Goal: Task Accomplishment & Management: Manage account settings

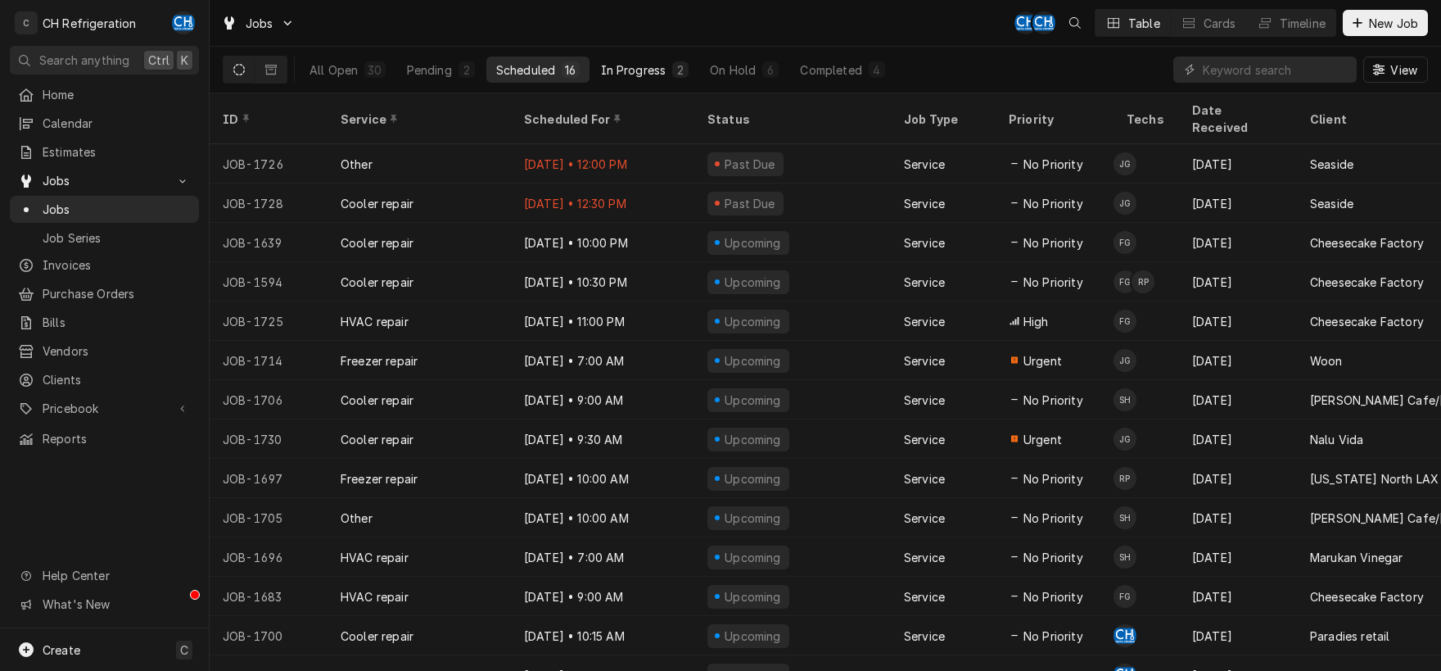
click at [641, 70] on div "In Progress" at bounding box center [634, 69] width 66 height 17
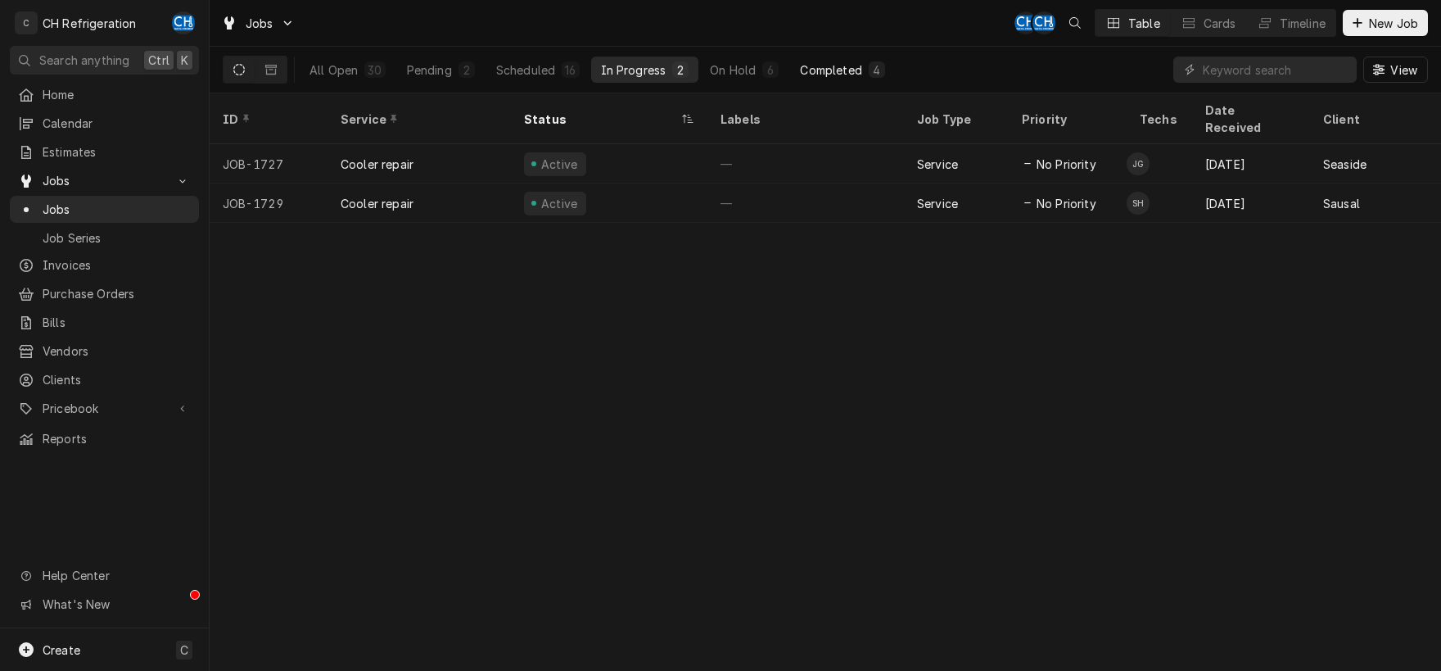
click at [830, 66] on div "Completed" at bounding box center [830, 69] width 61 height 17
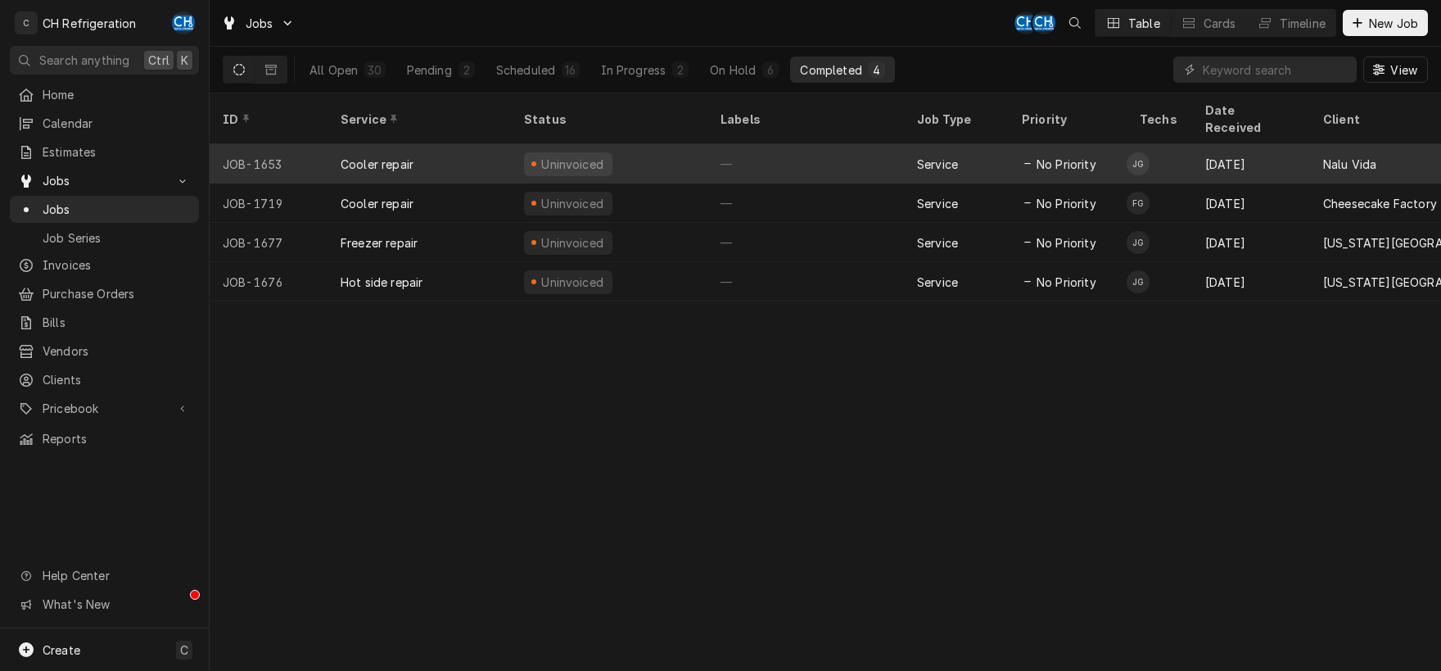
click at [671, 147] on div "Uninvoiced" at bounding box center [609, 163] width 197 height 39
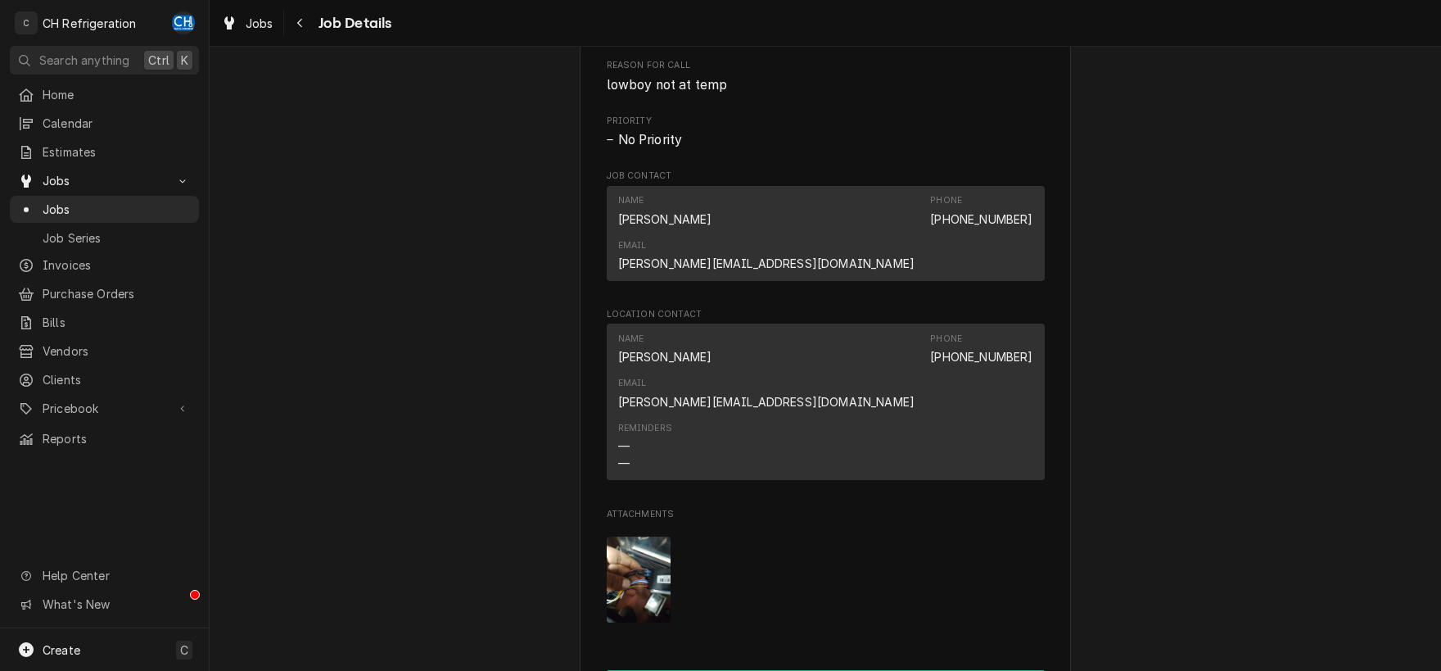
scroll to position [1287, 0]
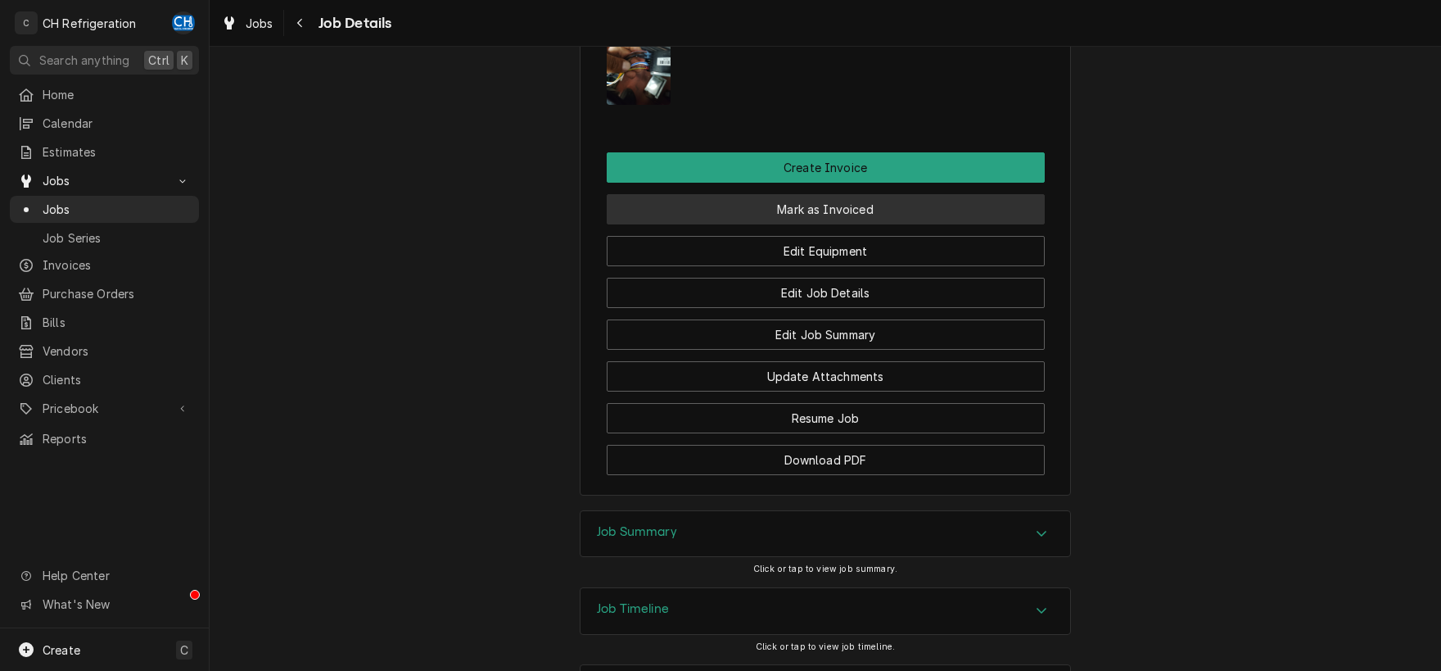
click at [855, 194] on button "Mark as Invoiced" at bounding box center [826, 209] width 438 height 30
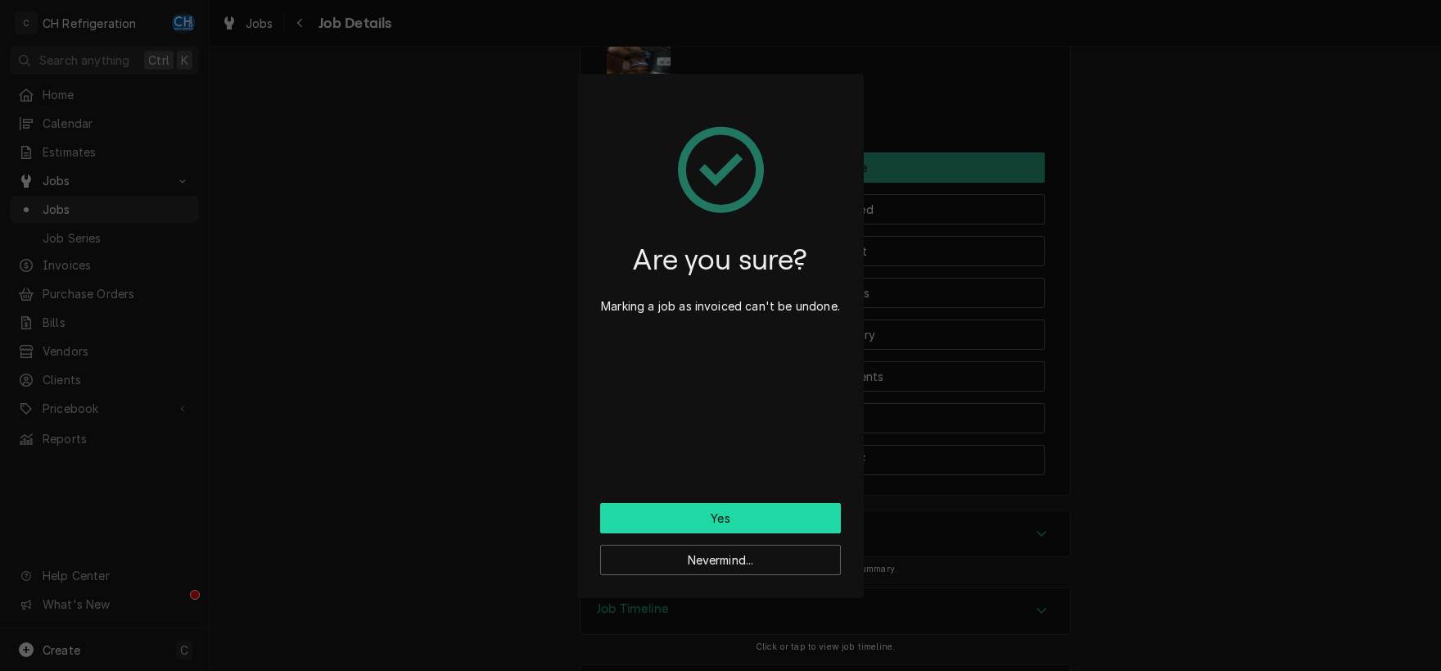
click at [738, 518] on button "Yes" at bounding box center [720, 518] width 241 height 30
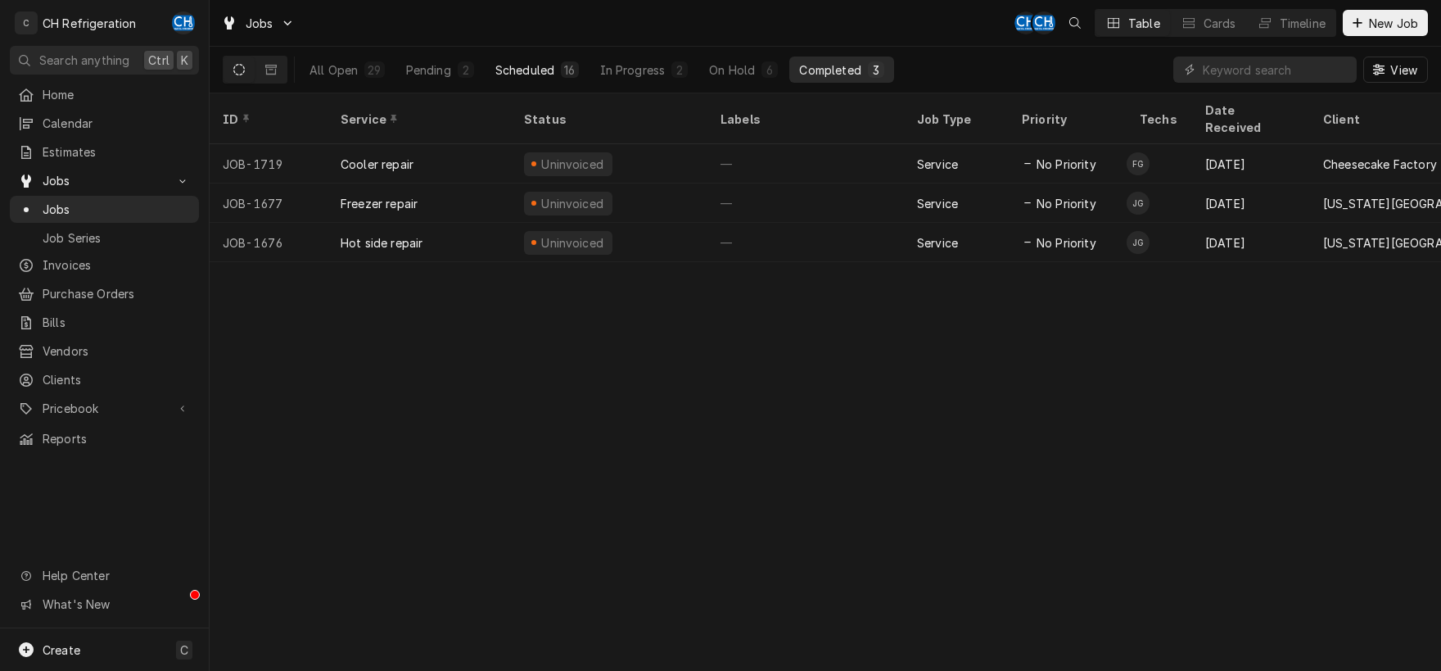
click at [549, 75] on div "Scheduled" at bounding box center [524, 69] width 59 height 17
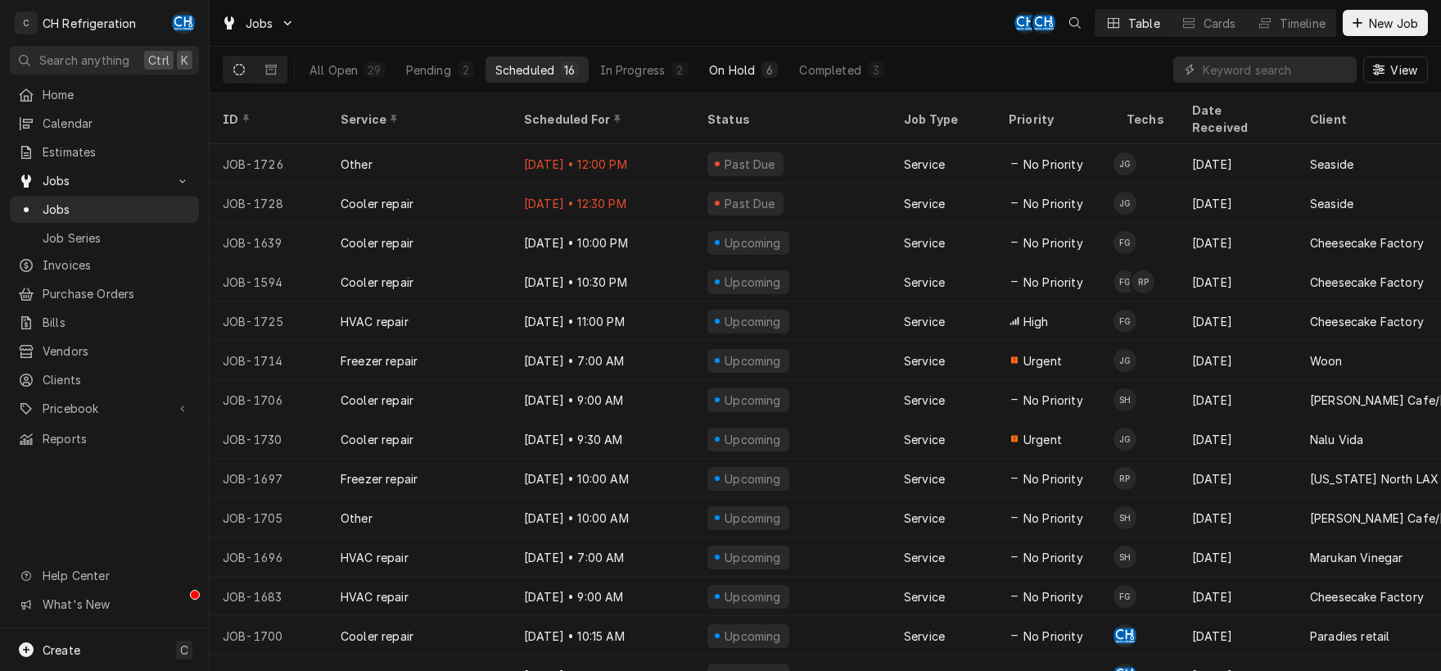
click at [746, 70] on div "On Hold" at bounding box center [732, 69] width 46 height 17
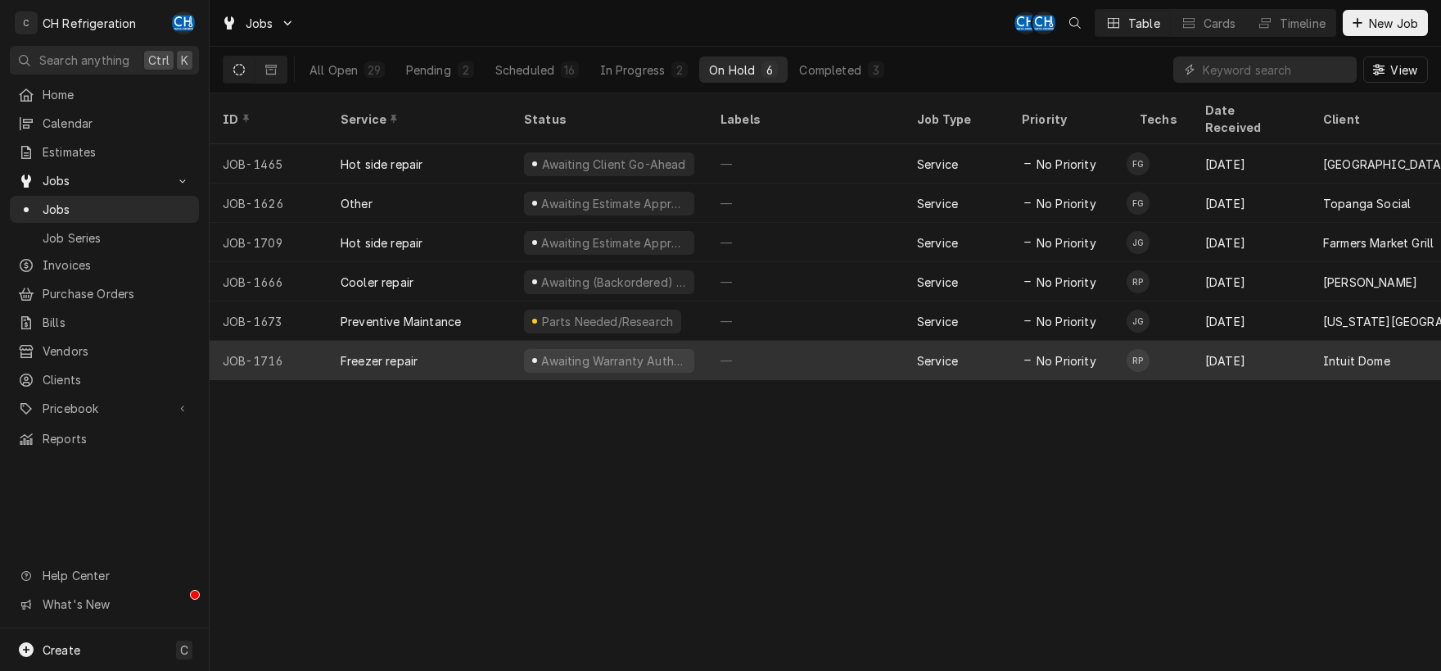
click at [725, 341] on div "—" at bounding box center [805, 360] width 197 height 39
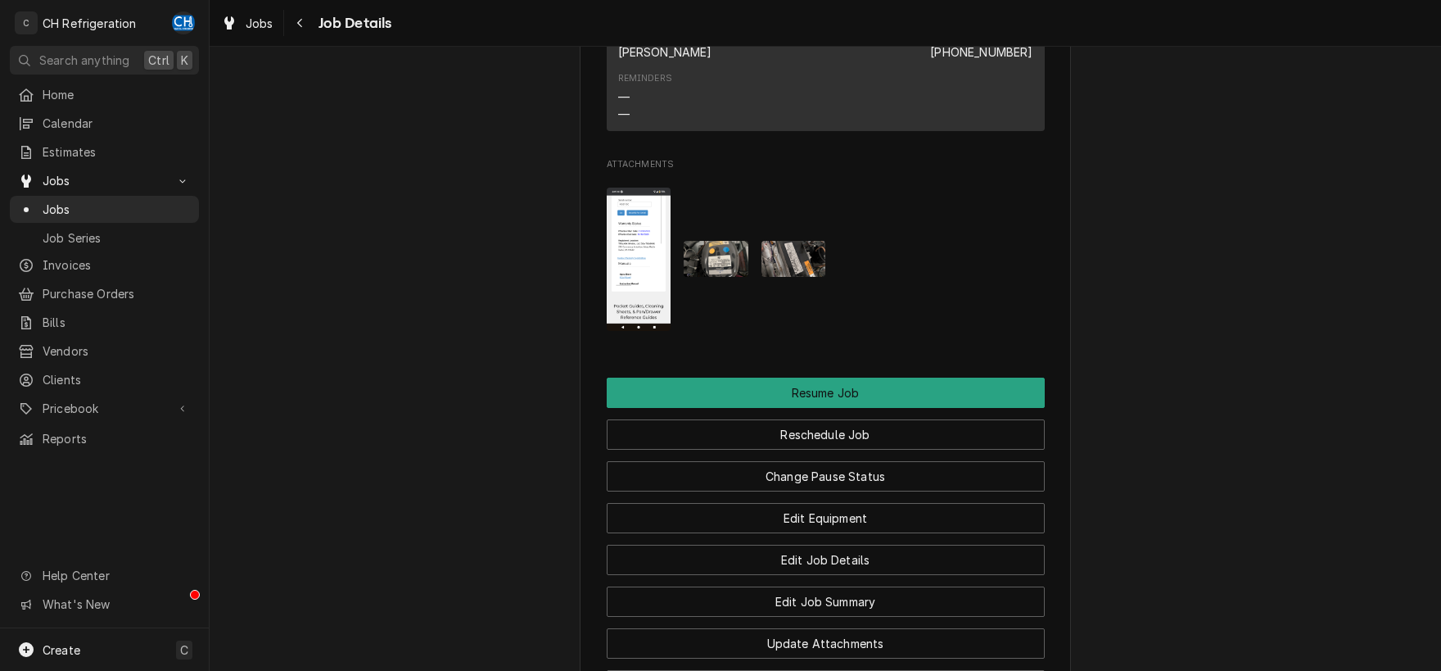
scroll to position [1625, 0]
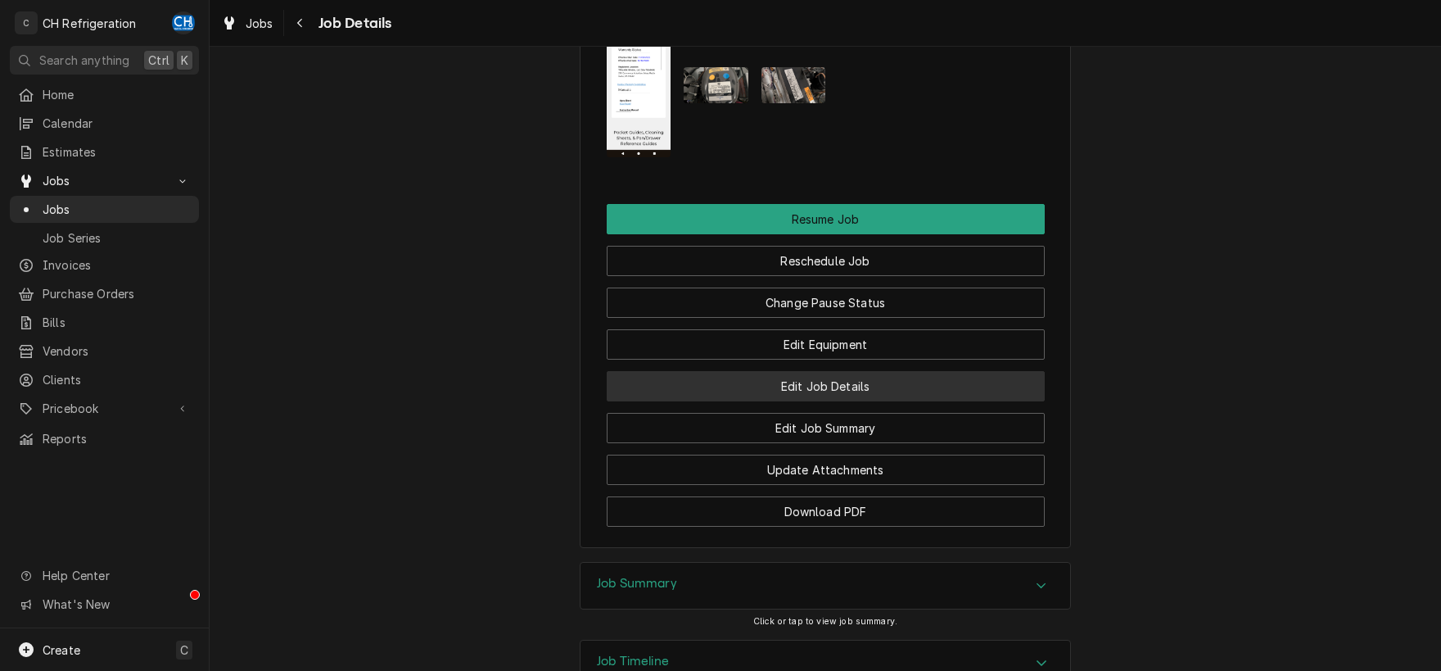
click at [820, 401] on button "Edit Job Details" at bounding box center [826, 386] width 438 height 30
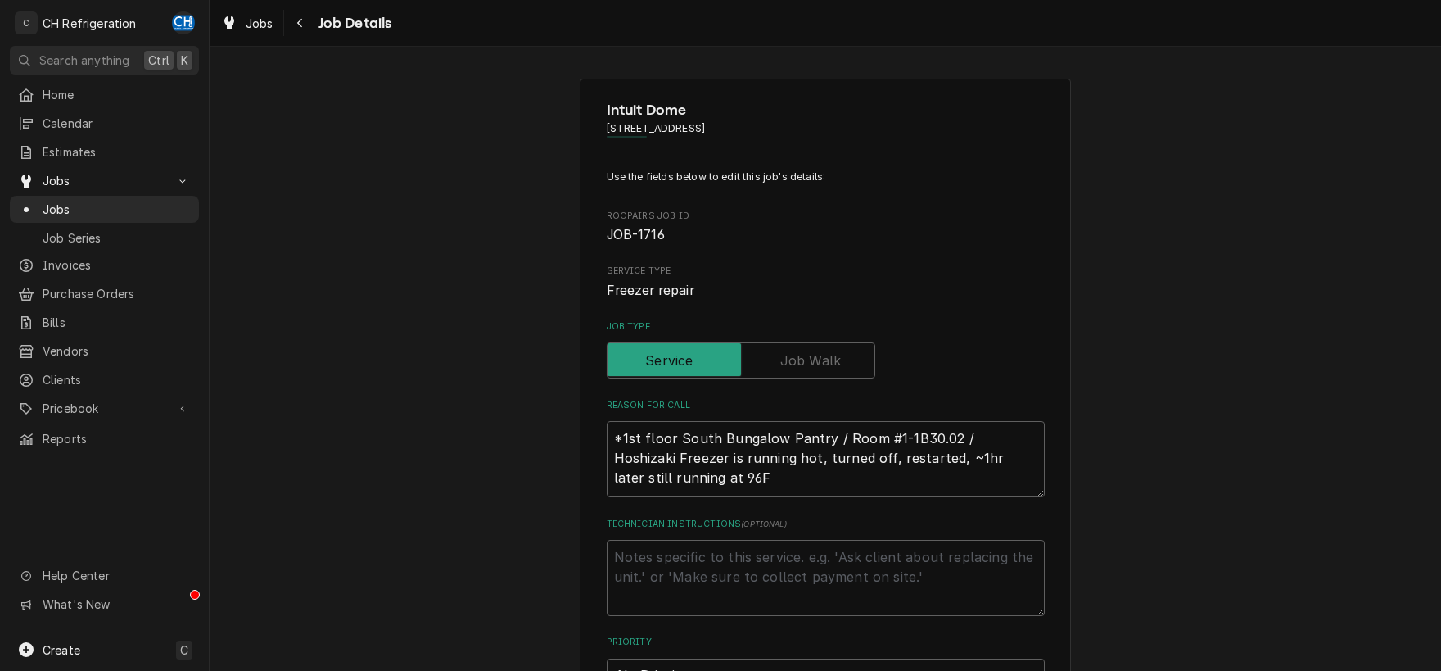
scroll to position [427, 0]
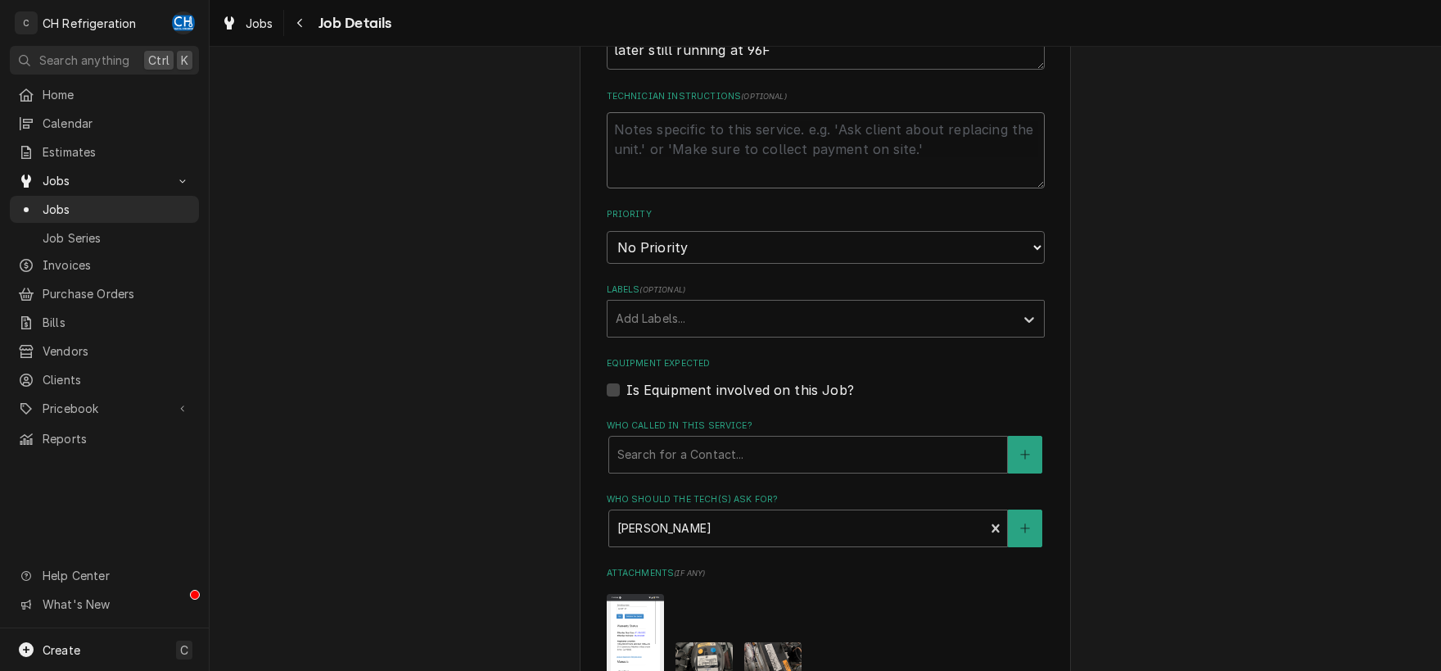
click at [757, 133] on textarea "Technician Instructions ( optional )" at bounding box center [826, 150] width 438 height 76
type textarea "x"
type textarea "p"
type textarea "x"
type textarea "pa"
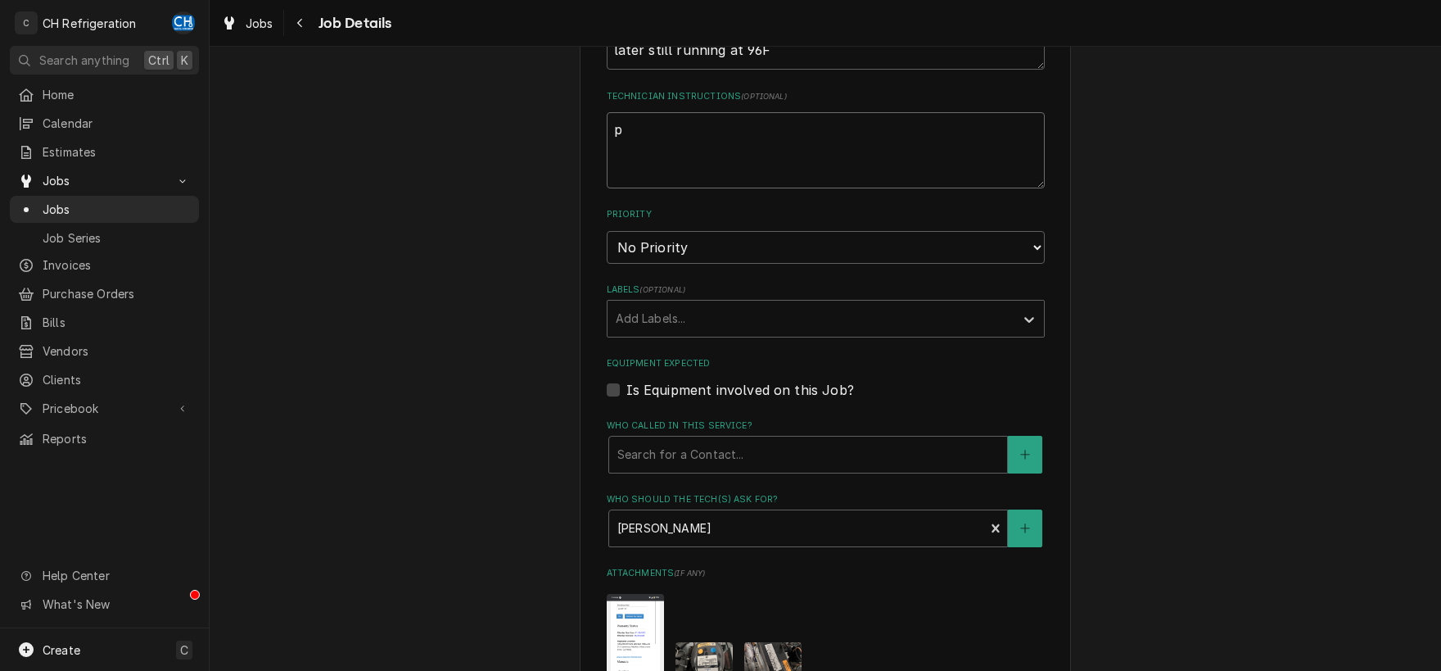
type textarea "x"
type textarea "par"
type textarea "x"
type textarea "part"
type textarea "x"
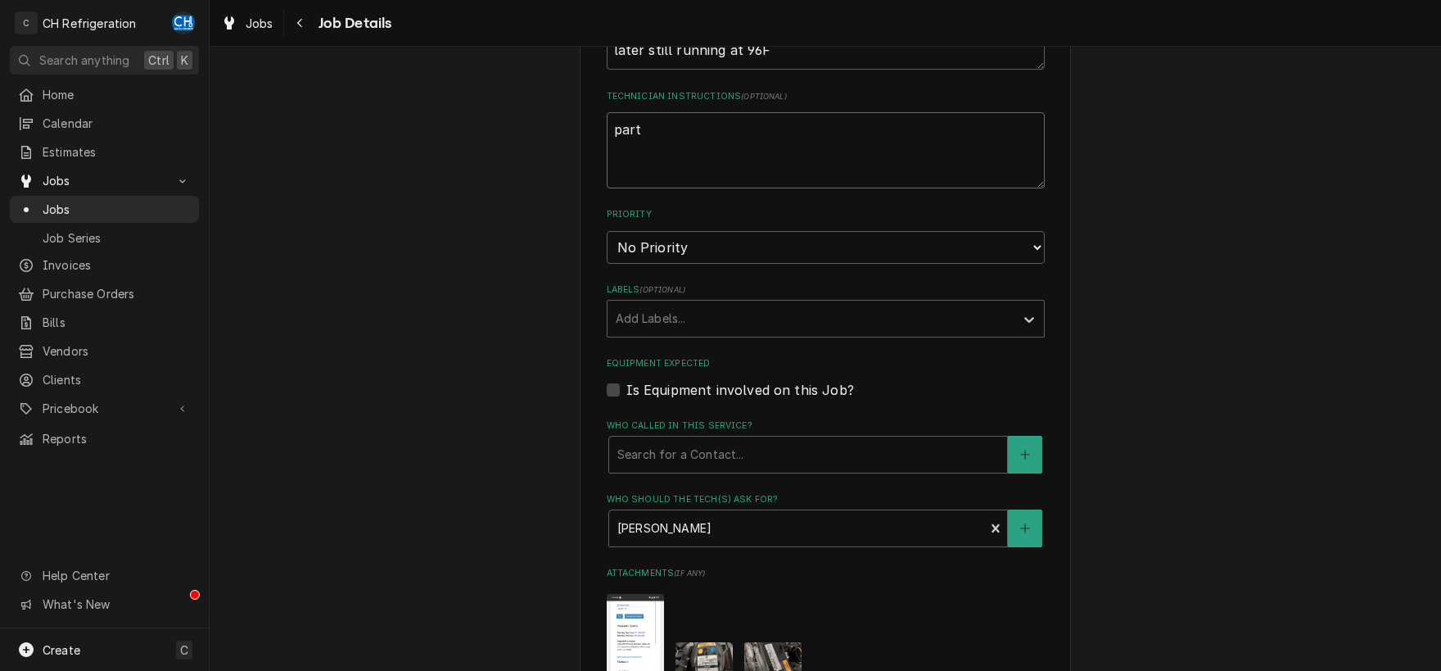
type textarea "parts"
type textarea "x"
type textarea "parts"
type textarea "x"
type textarea "parts p"
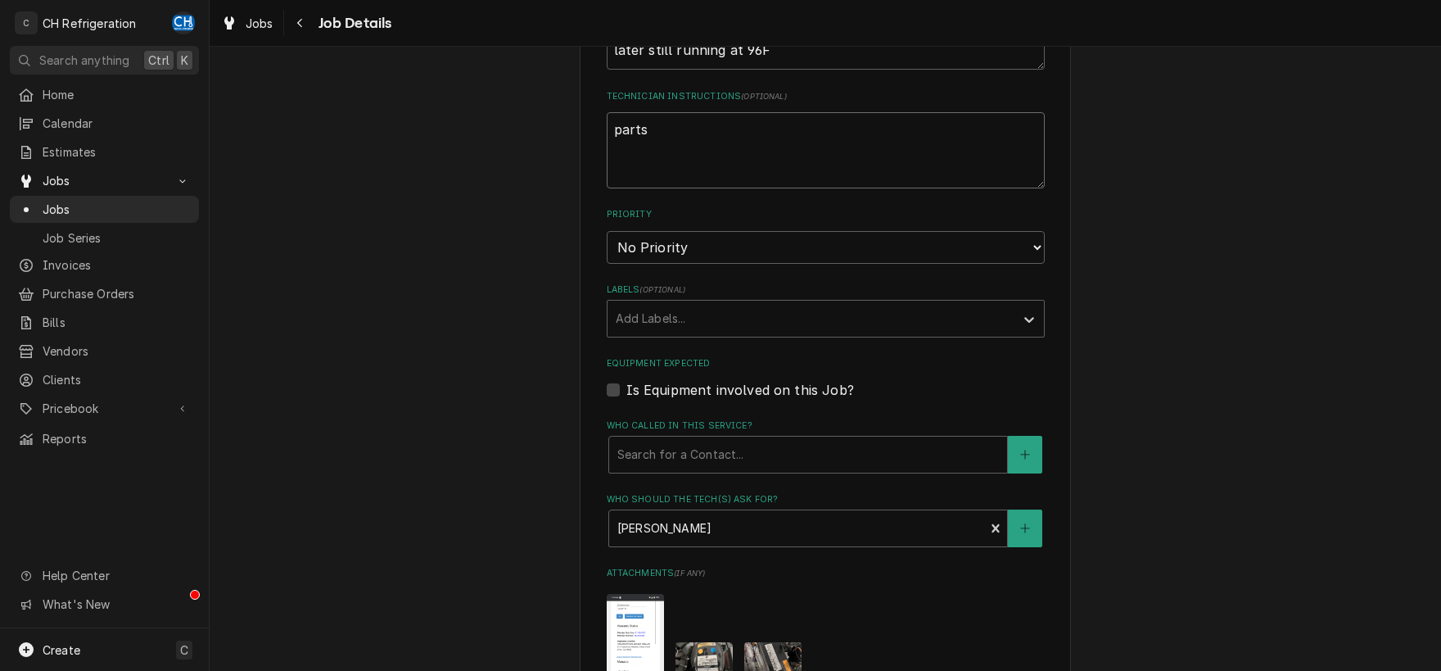
type textarea "x"
type textarea "parts pr"
type textarea "x"
type textarea "parts prd"
type textarea "x"
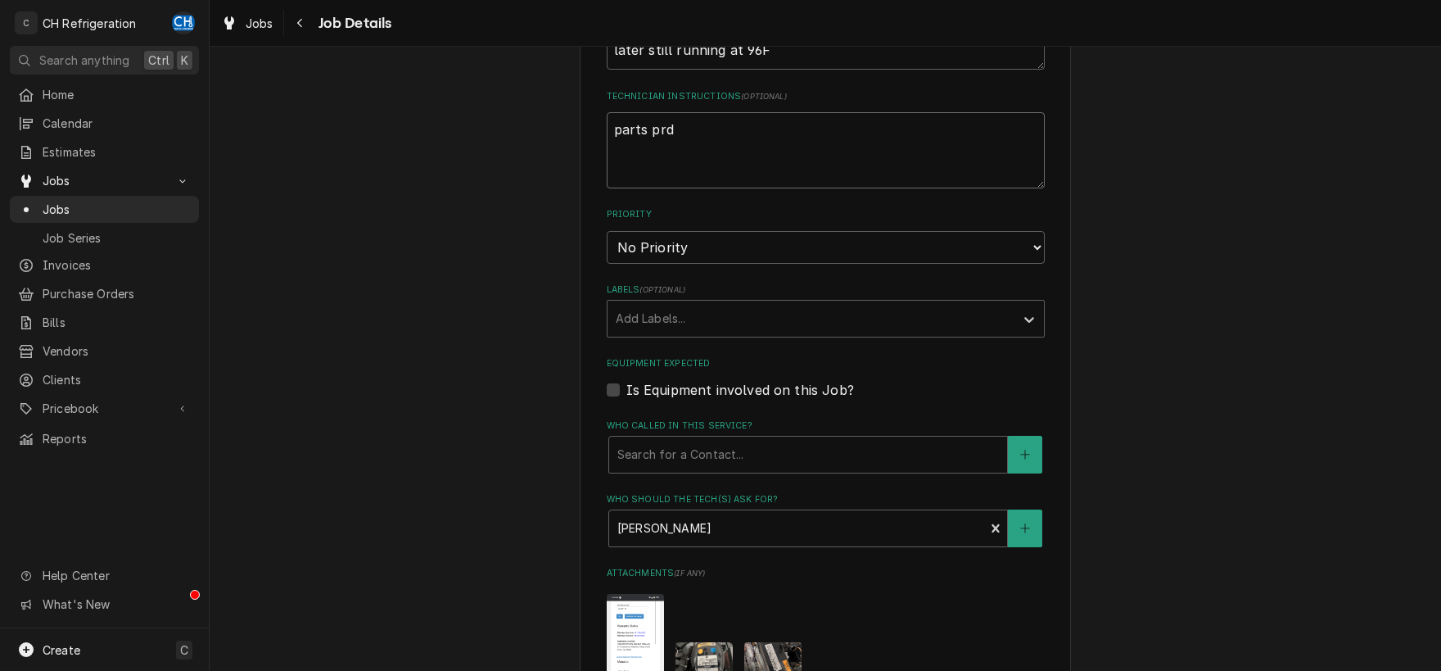
type textarea "parts prde"
type textarea "x"
type textarea "parts prder"
type textarea "x"
type textarea "parts prde"
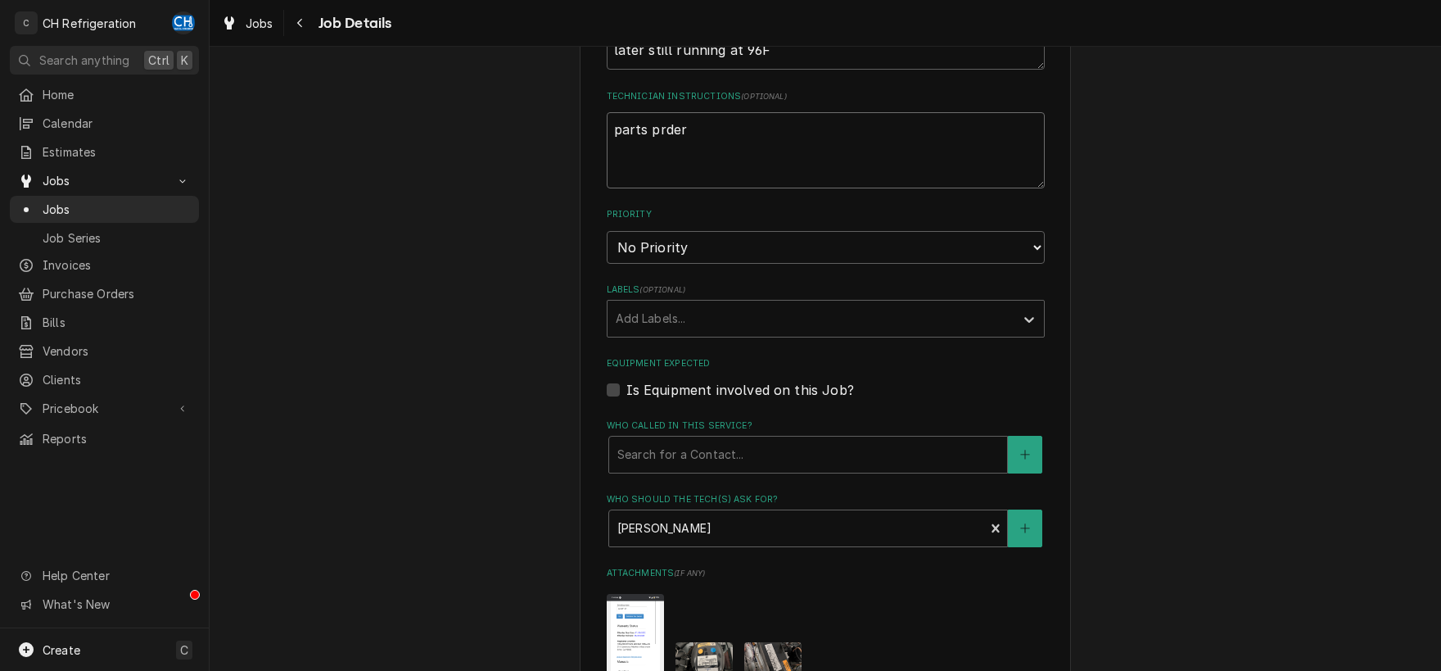
type textarea "x"
type textarea "parts prd"
type textarea "x"
type textarea "parts pr"
type textarea "x"
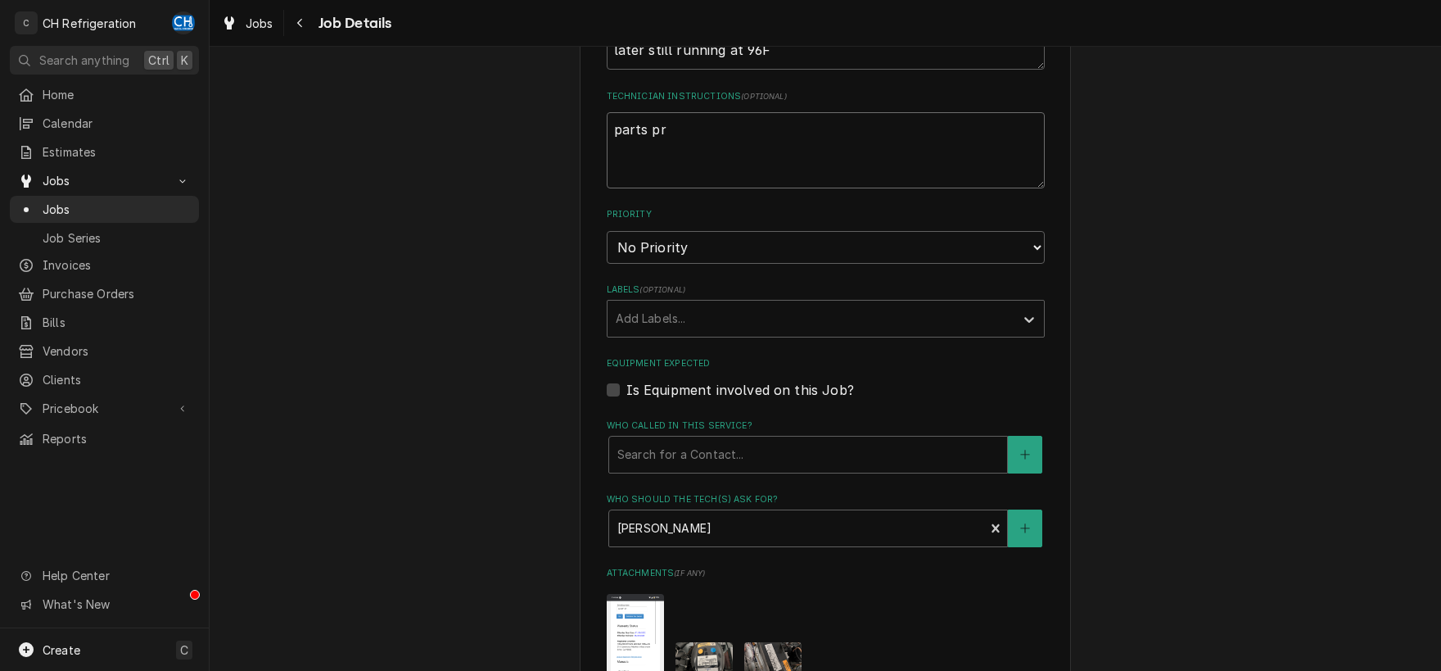
type textarea "parts p"
type textarea "x"
type textarea "parts"
type textarea "x"
type textarea "parts o"
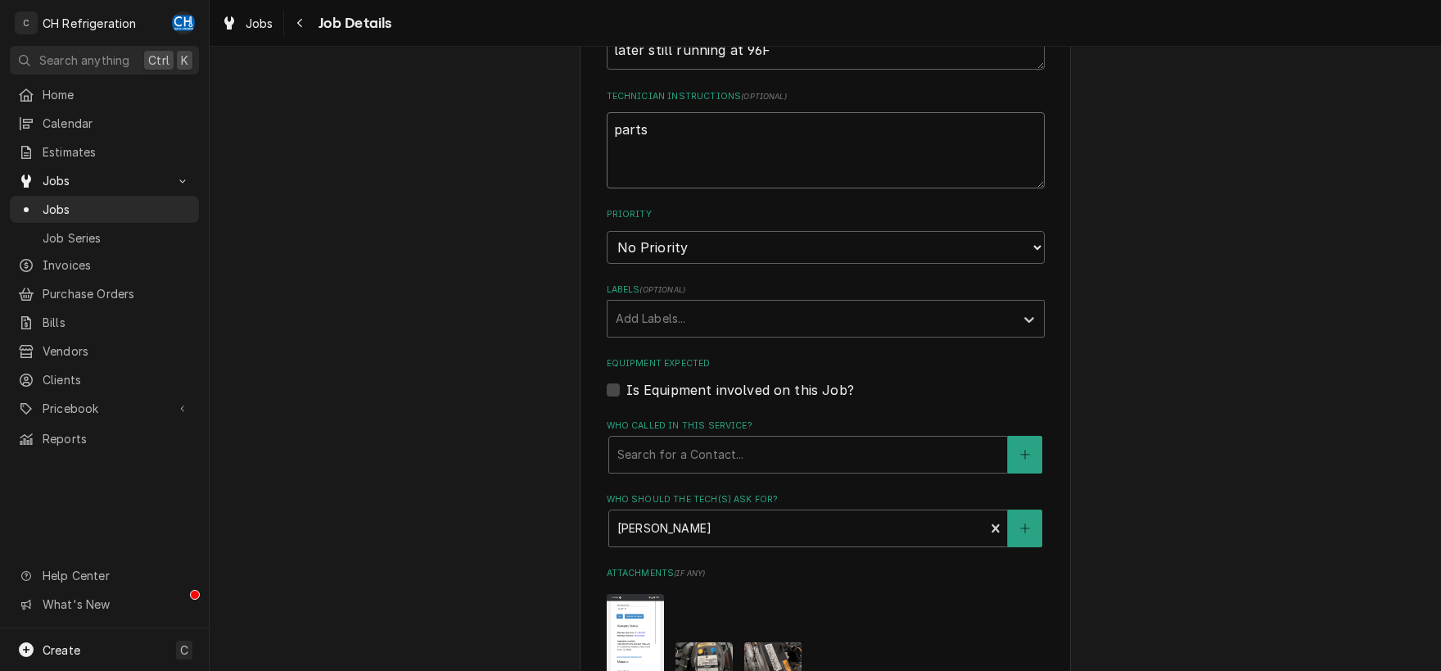
type textarea "x"
type textarea "parts or"
type textarea "x"
type textarea "parts ord"
type textarea "x"
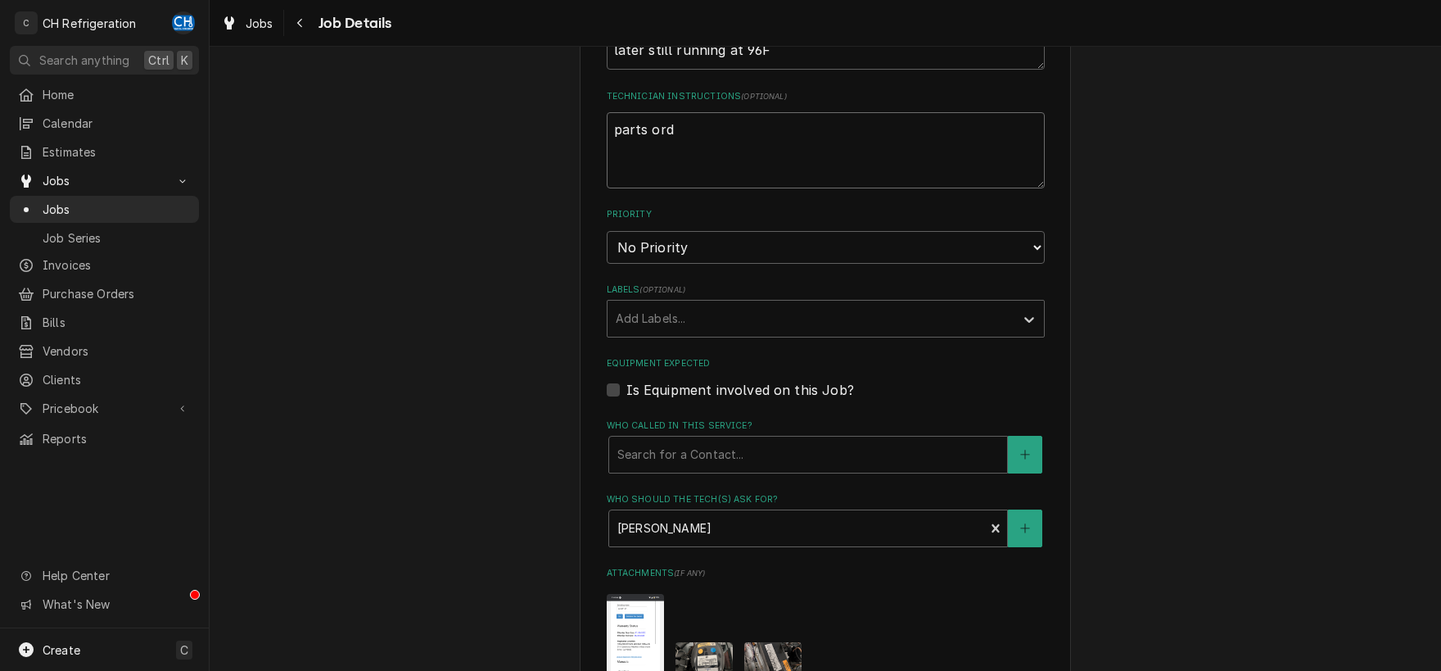
type textarea "parts orde"
type textarea "x"
type textarea "parts order"
type textarea "x"
type textarea "parts order"
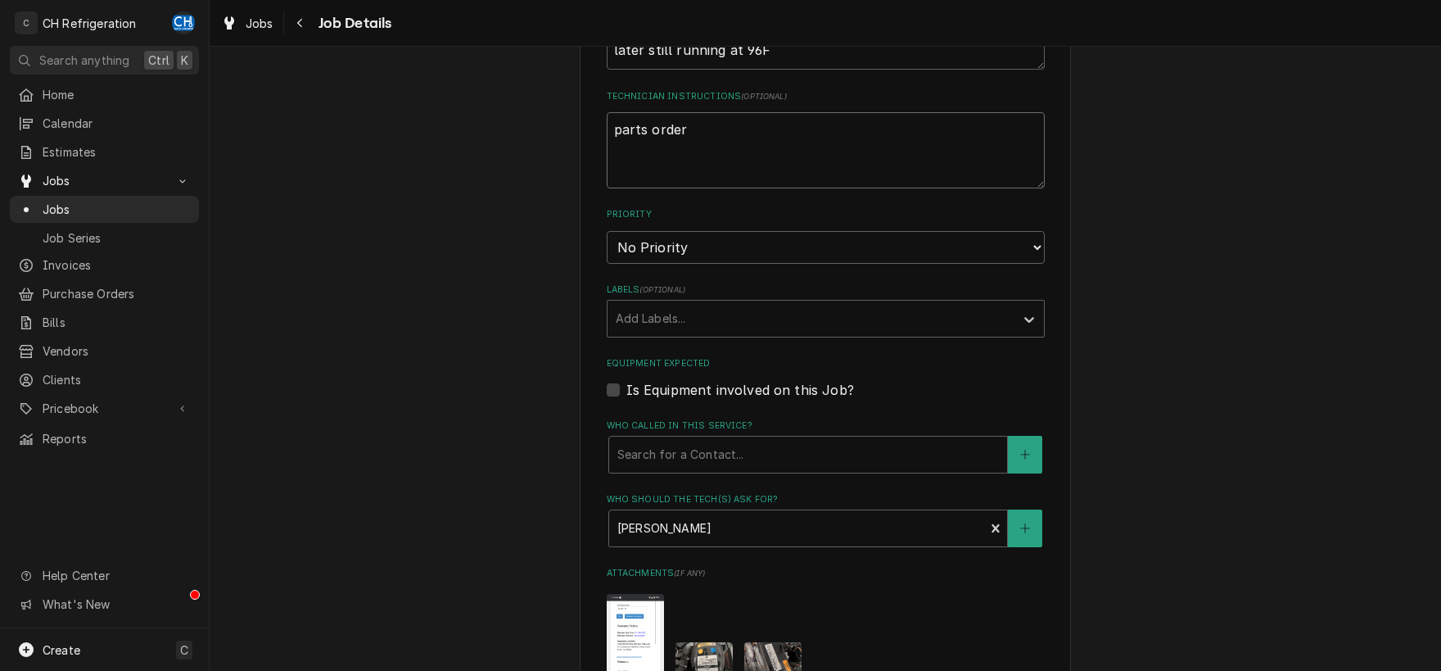
type textarea "x"
type textarea "parts order #"
type textarea "x"
paste textarea "S300258947"
type textarea "parts order #S300258947"
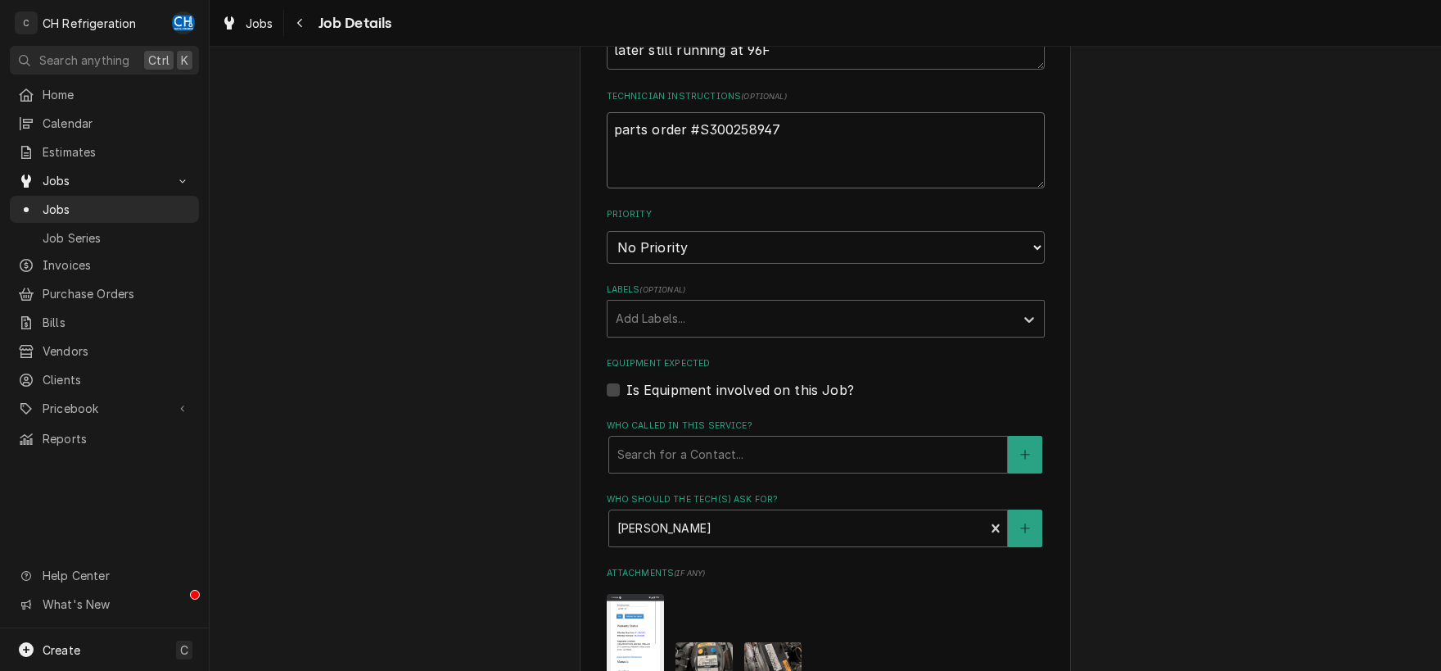
type textarea "x"
type textarea "parts order #S300258947"
type textarea "x"
type textarea "parts order #S300258947 o"
type textarea "x"
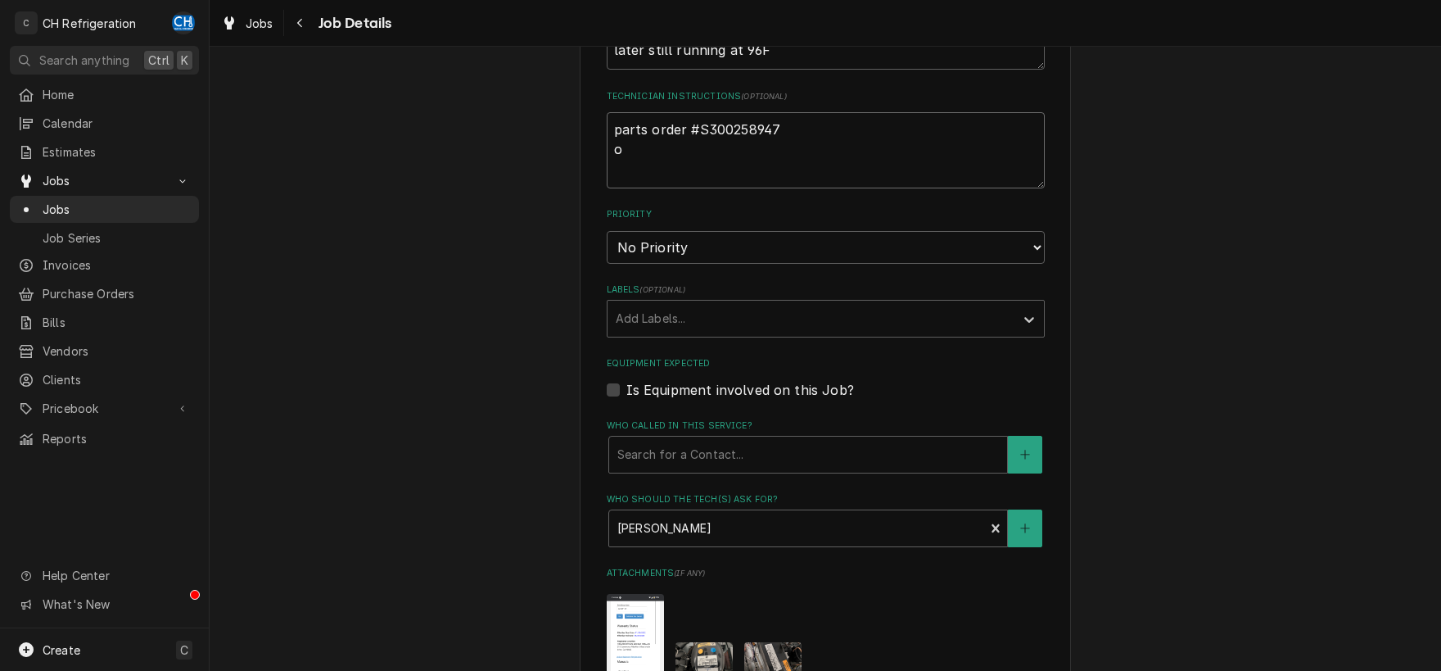
type textarea "parts order #S300258947 or"
type textarea "x"
type textarea "parts order #S300258947 ord"
type textarea "x"
type textarea "parts order #S300258947 orde"
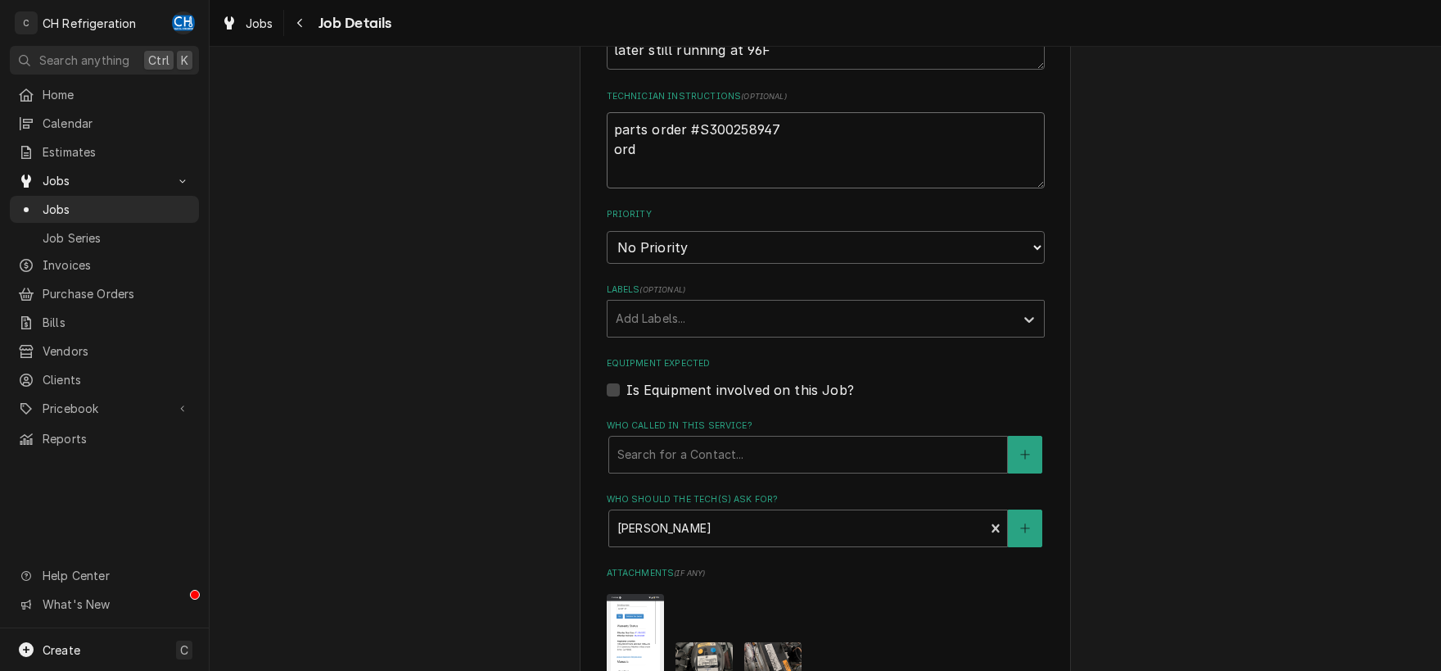
type textarea "x"
type textarea "parts order #S300258947 order"
type textarea "x"
type textarea "parts order #S300258947 ordere"
type textarea "x"
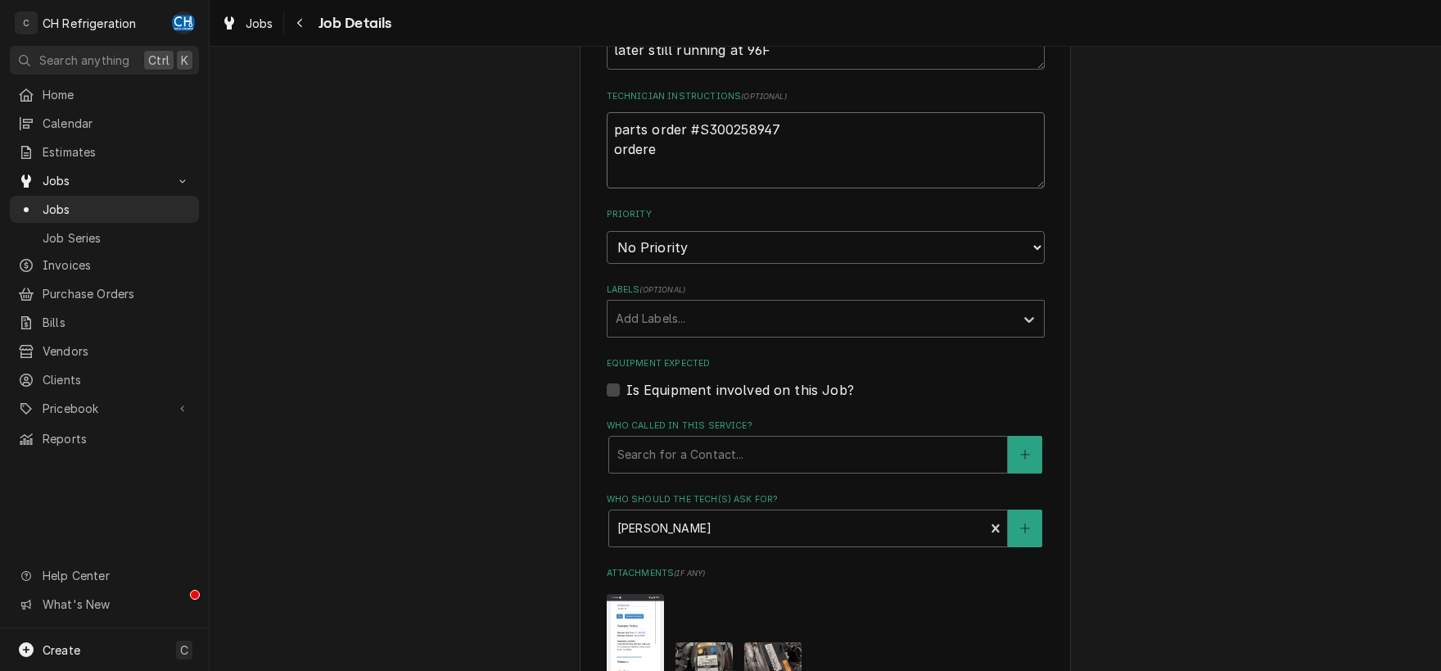
type textarea "parts order #S300258947 ordered"
type textarea "x"
type textarea "parts order #S300258947 ordered"
type textarea "x"
type textarea "parts order #S300258947 ordered 8"
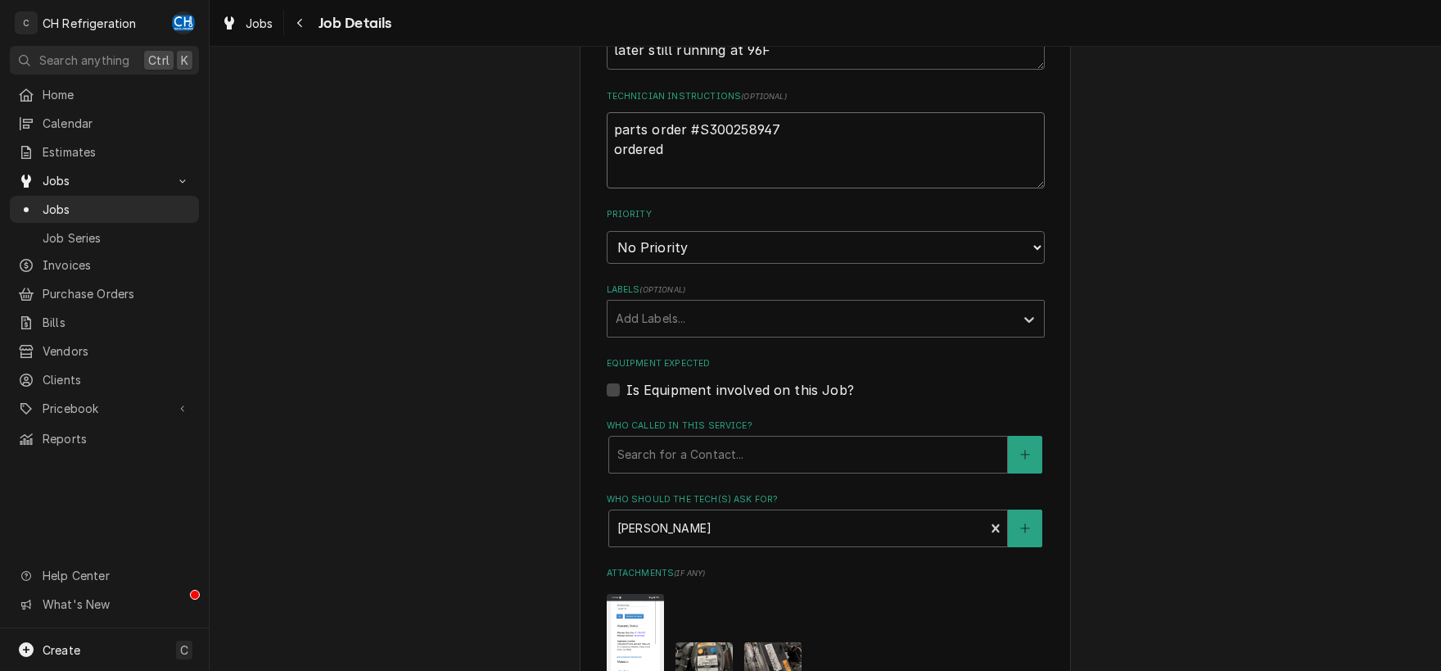
type textarea "x"
type textarea "parts order #S300258947 ordered 8/"
type textarea "x"
type textarea "parts order #S300258947 ordered 8/1"
type textarea "x"
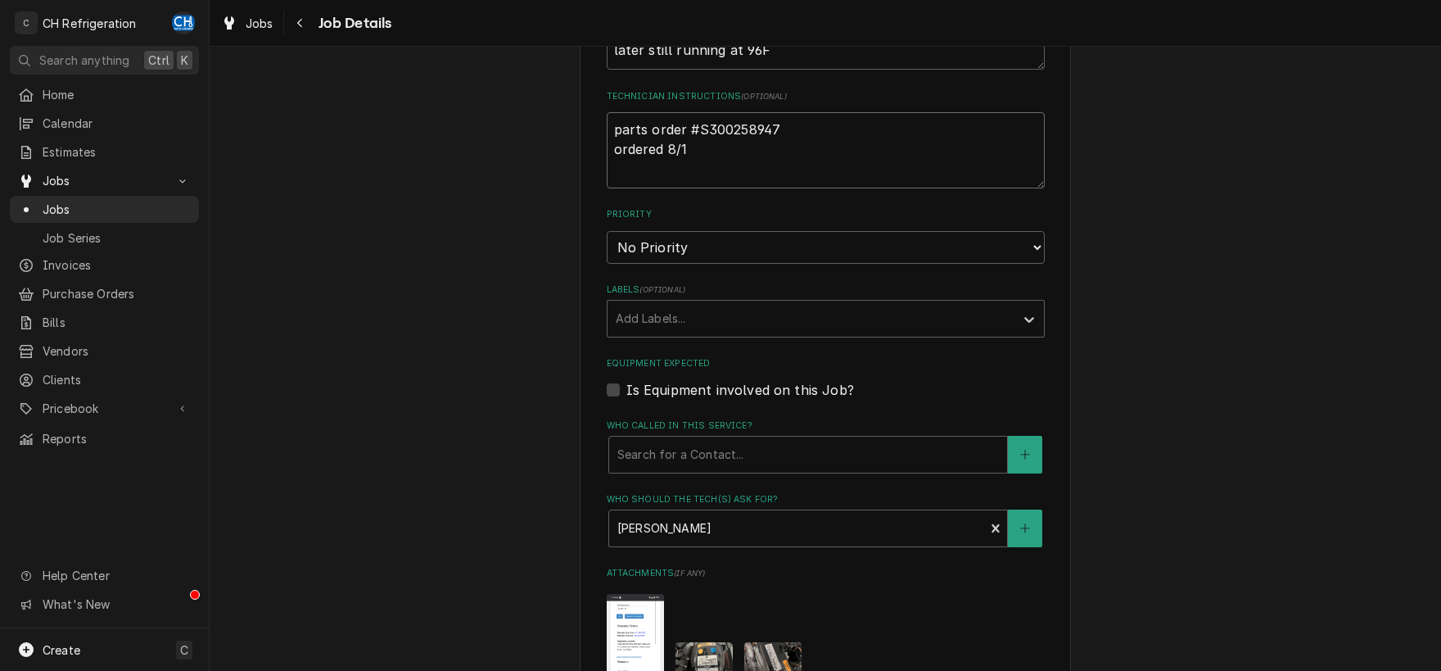
type textarea "parts order #S300258947 ordered 8/14"
type textarea "x"
type textarea "parts order #S300258947 ordered 8/14"
type textarea "x"
type textarea "parts order #S300258947 ordered 8/14 -"
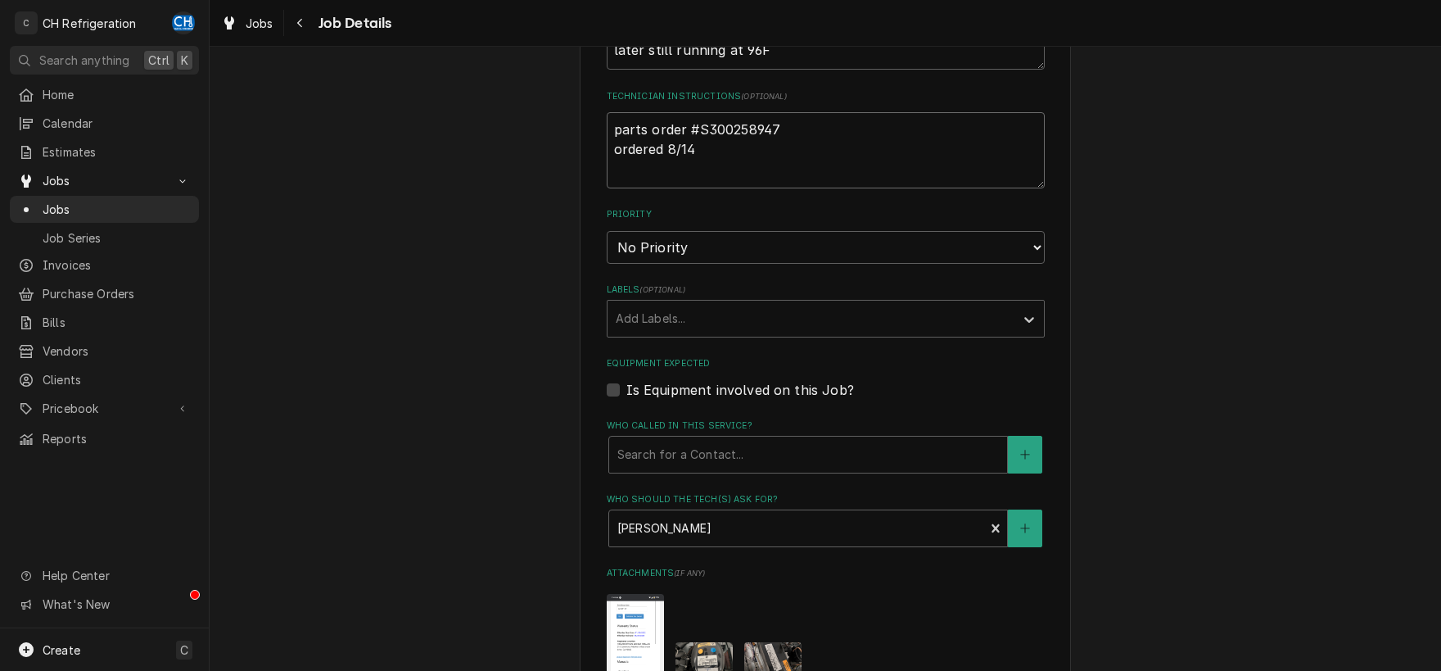
type textarea "x"
type textarea "parts order #S300258947 ordered 8/14 -"
type textarea "x"
type textarea "parts order #S300258947 ordered 8/14 - 3"
type textarea "x"
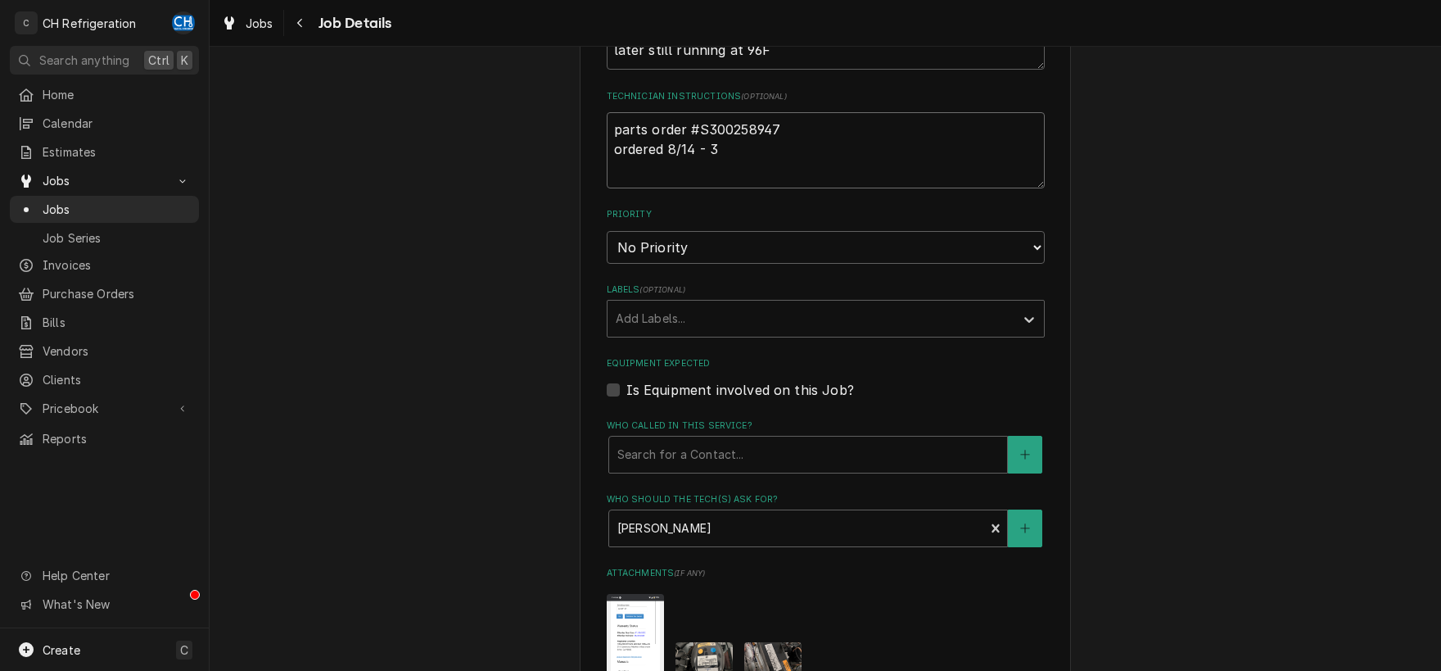
type textarea "parts order #S300258947 ordered 8/14 - 3-"
type textarea "x"
type textarea "parts order #S300258947 ordered 8/14 - 3-5"
type textarea "x"
type textarea "parts order #S300258947 ordered 8/14 - 3-5"
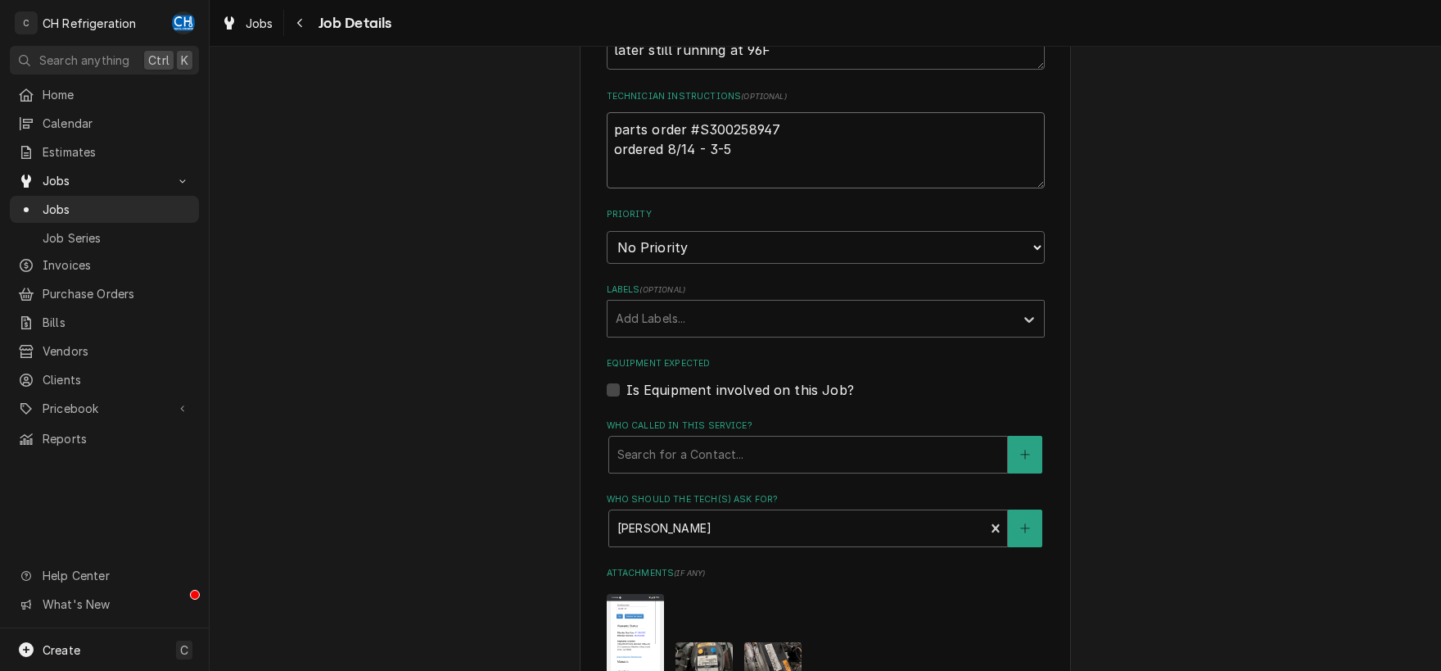
type textarea "x"
type textarea "parts order #S300258947 ordered 8/14 - 3-5 D"
type textarea "x"
type textarea "parts order #S300258947 ordered 8/14 - 3-5 Da"
type textarea "x"
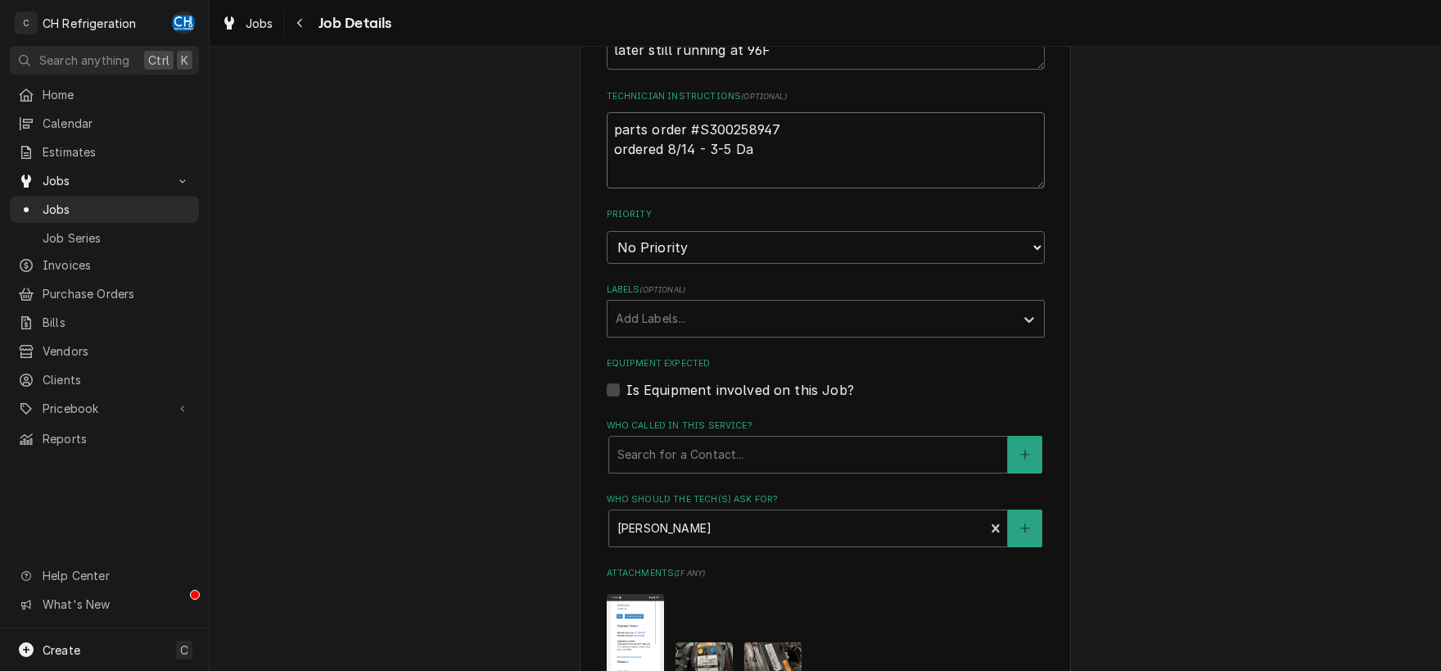
type textarea "parts order #S300258947 ordered 8/14 - 3-5 Day"
type textarea "x"
type textarea "parts order #S300258947 ordered 8/14 - 3-5 Day"
type textarea "x"
type textarea "parts order #S300258947 ordered 8/14 - 3-5 Day L"
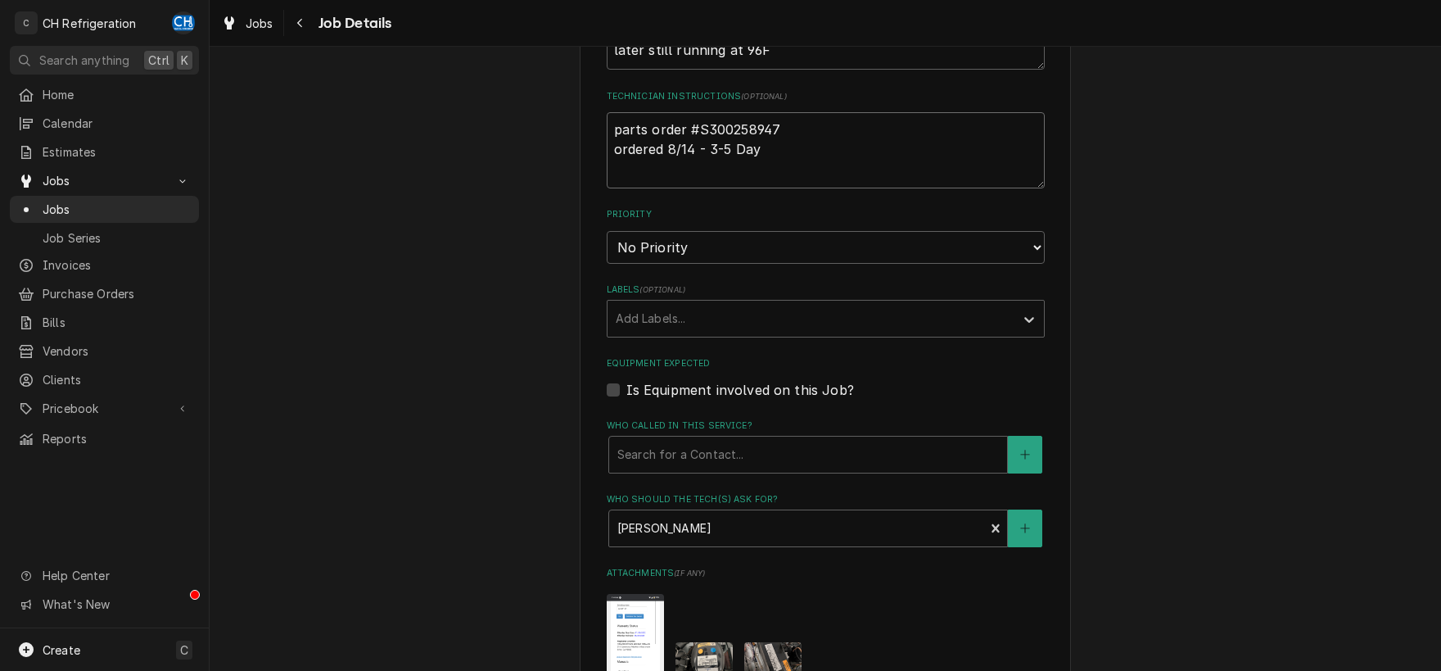
type textarea "x"
type textarea "parts order #S300258947 ordered 8/14 - 3-5 Day Le"
type textarea "x"
type textarea "parts order #S300258947 ordered 8/14 - 3-5 Day Lea"
type textarea "x"
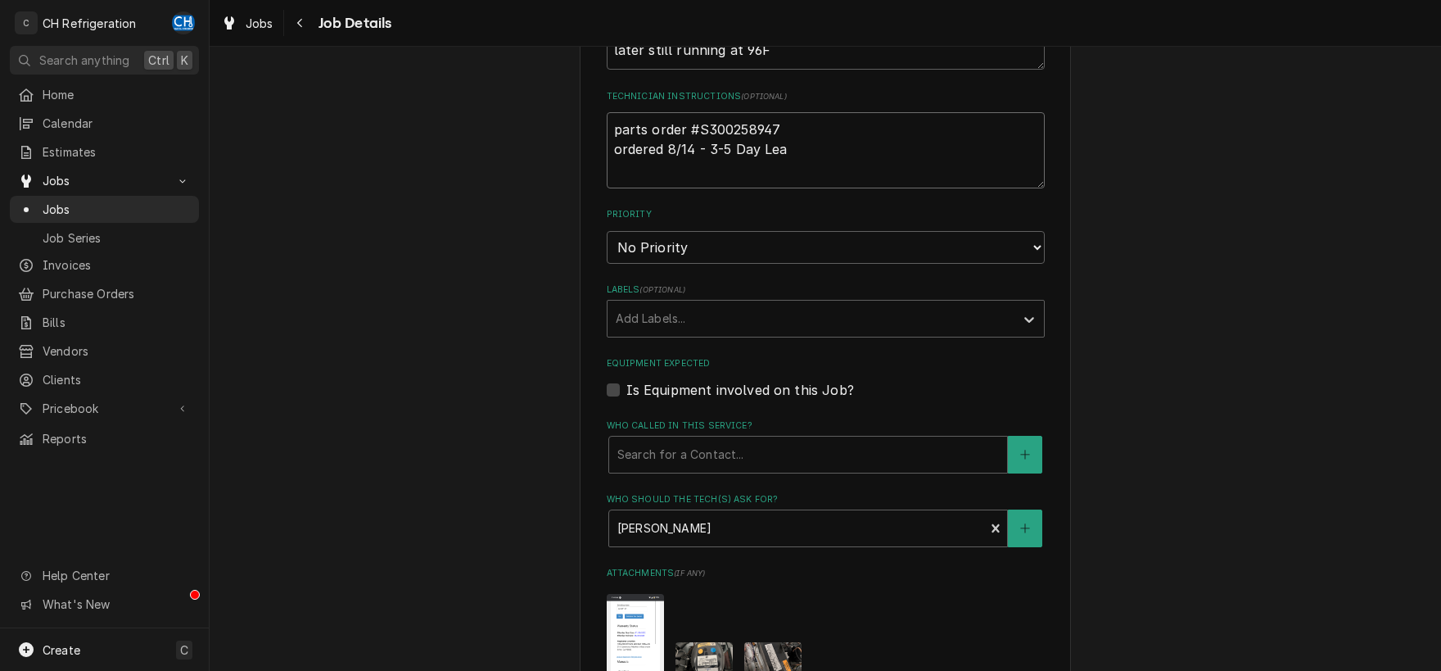
type textarea "parts order #S300258947 ordered 8/14 - 3-5 Day Lead"
type textarea "x"
type textarea "parts order #S300258947 ordered 8/14 - 3-5 Day Lead"
type textarea "x"
type textarea "parts order #S300258947 ordered 8/14 - 3-5 Day Lead T"
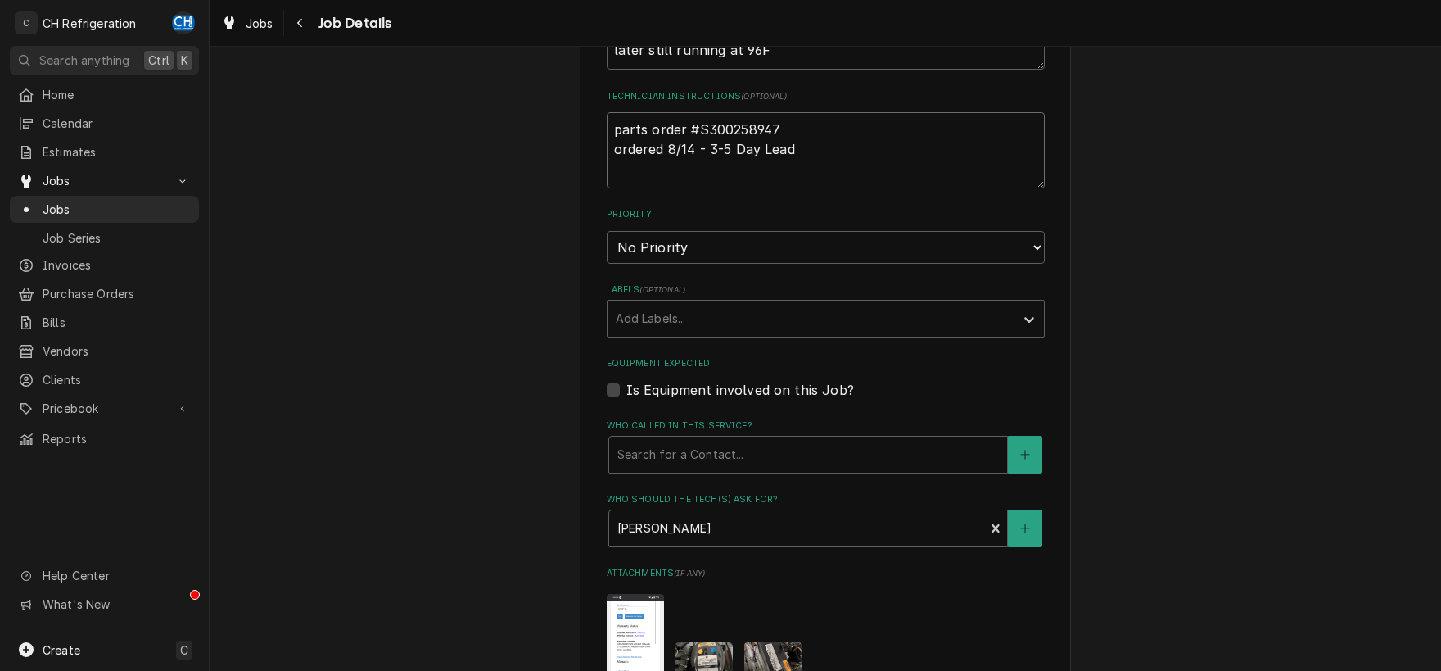
type textarea "x"
type textarea "parts order #S300258947 ordered 8/14 - 3-5 Day Lead Ti"
type textarea "x"
type textarea "parts order #S300258947 ordered 8/14 - 3-5 Day Lead Tim"
type textarea "x"
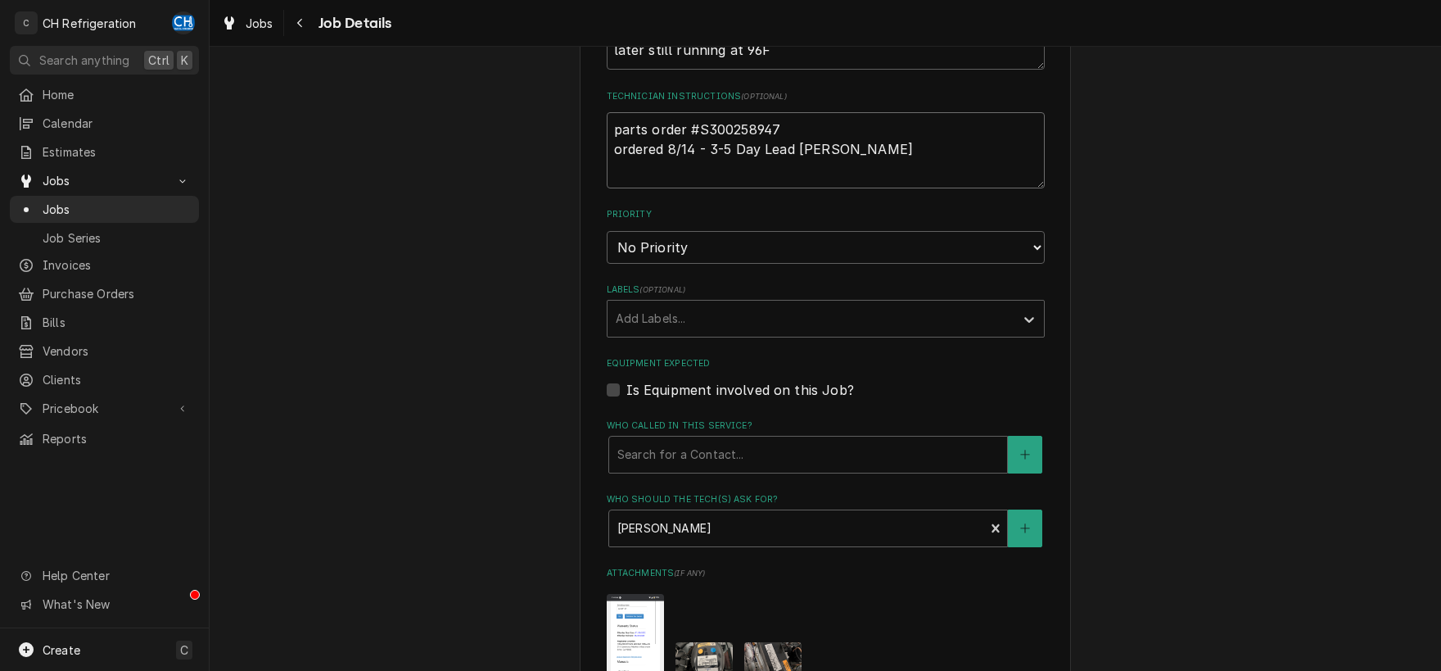
type textarea "parts order #S300258947 ordered 8/14 - 3-5 Day Lead Time"
type textarea "x"
click at [739, 149] on textarea "parts order #S300258947 ordered 8/14 - 3-5 Day Lead Time" at bounding box center [826, 150] width 438 height 76
type textarea "parts order #S300258947 ordered 8/14 - 3-5 ay Lead Time"
type textarea "x"
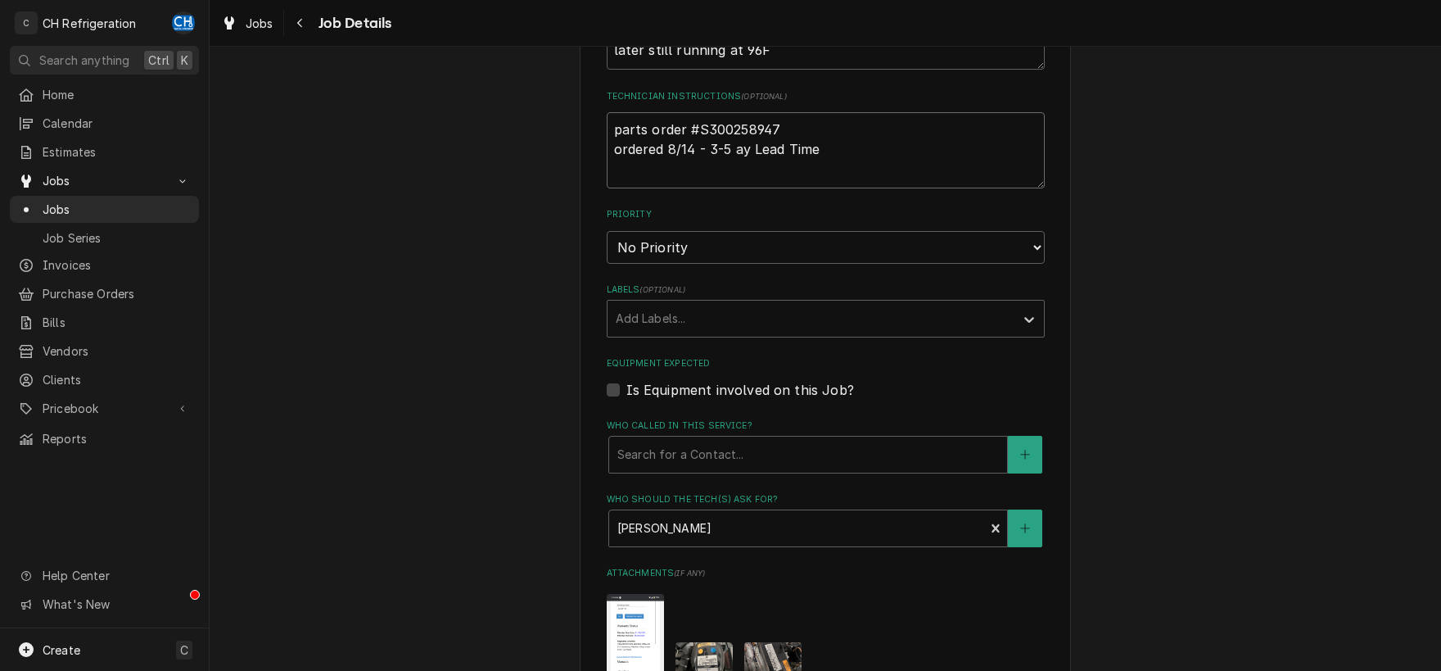
type textarea "parts order #S300258947 ordered 8/14 - 3-5 day Lead Time"
type textarea "x"
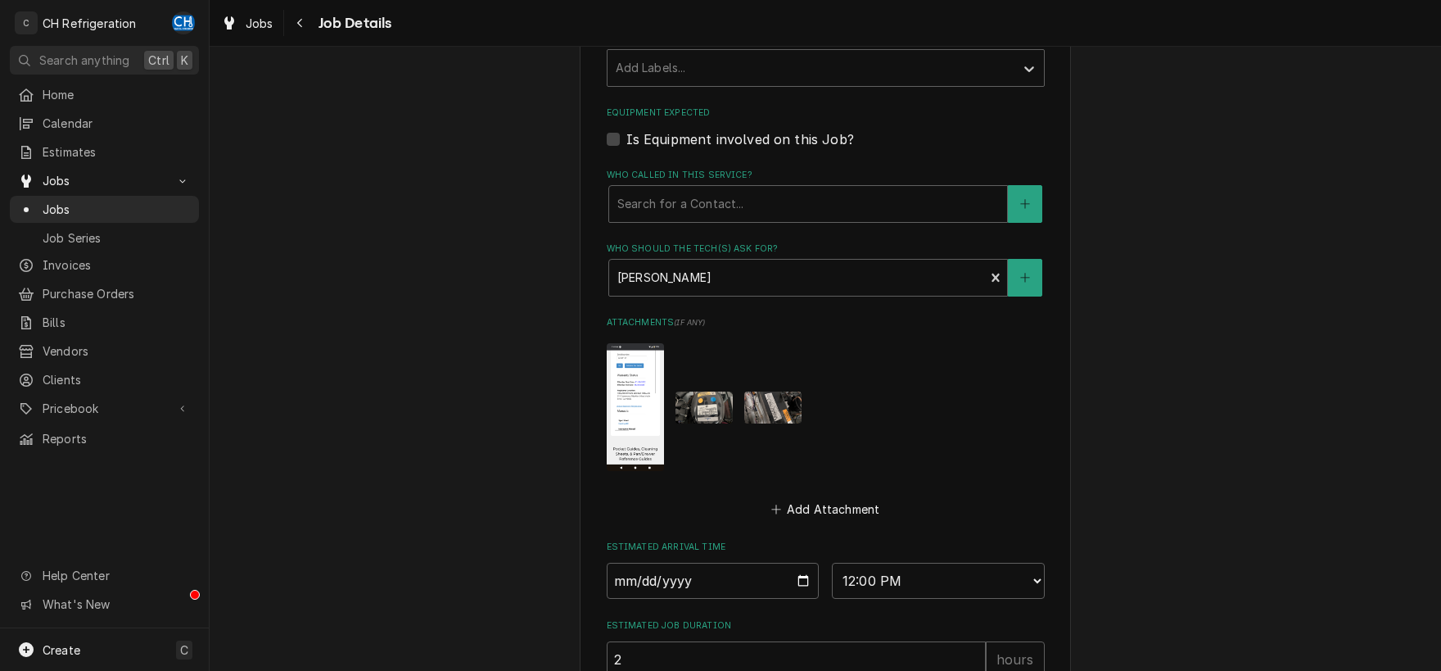
scroll to position [0, 0]
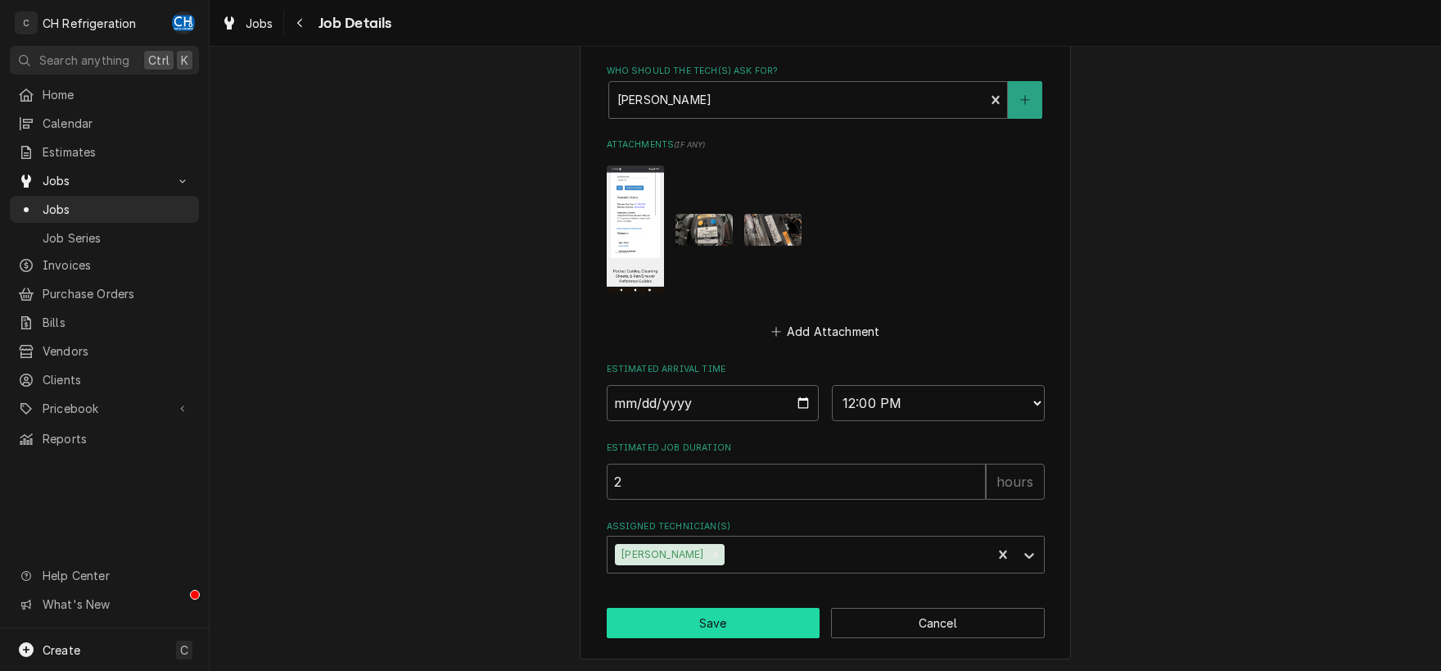
type textarea "parts order #S300258947 ordered 8/14 - 3-5 day Lead Time"
click at [725, 614] on button "Save" at bounding box center [714, 623] width 214 height 30
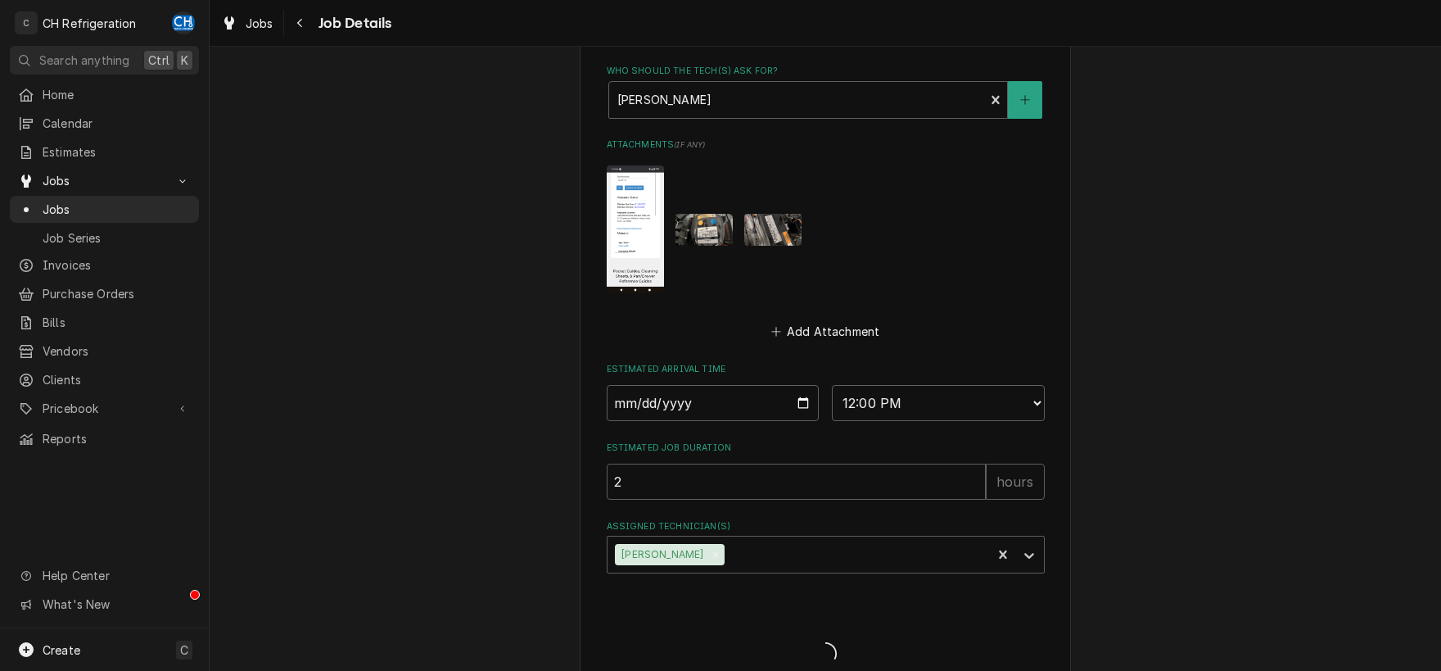
type textarea "x"
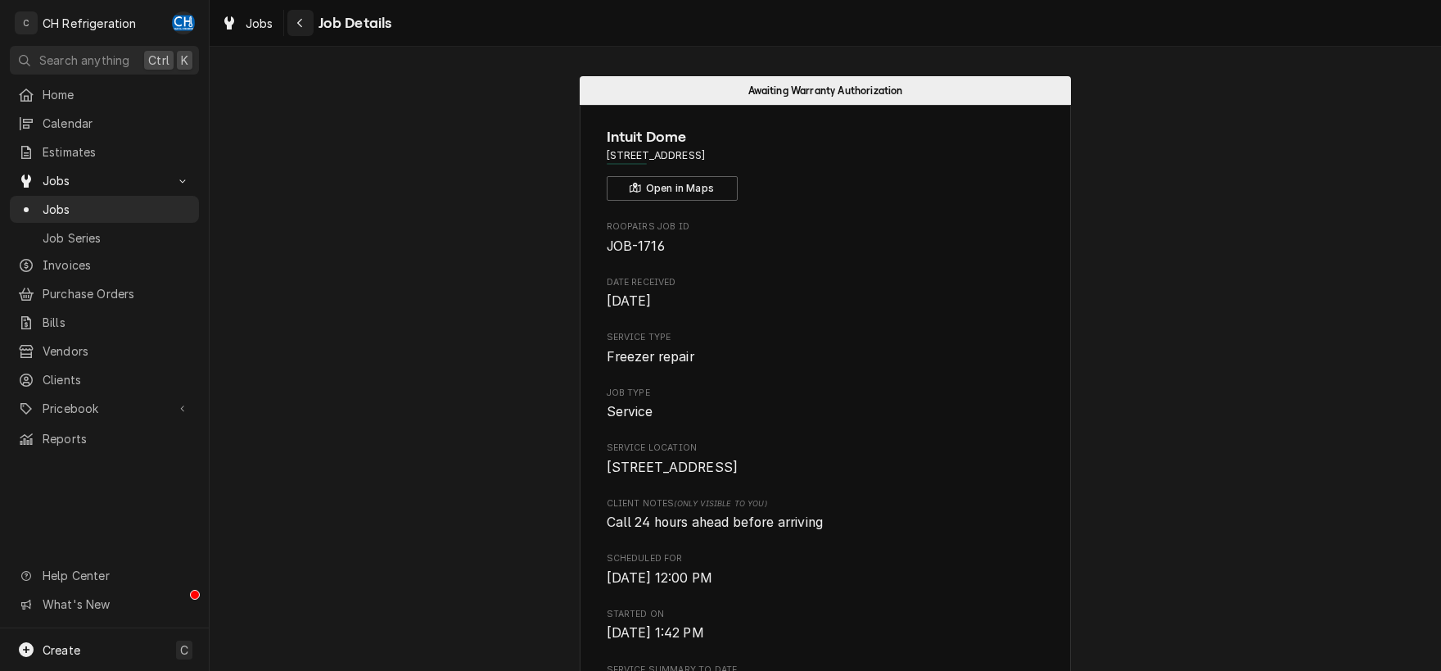
click at [300, 19] on icon "Navigate back" at bounding box center [299, 22] width 7 height 11
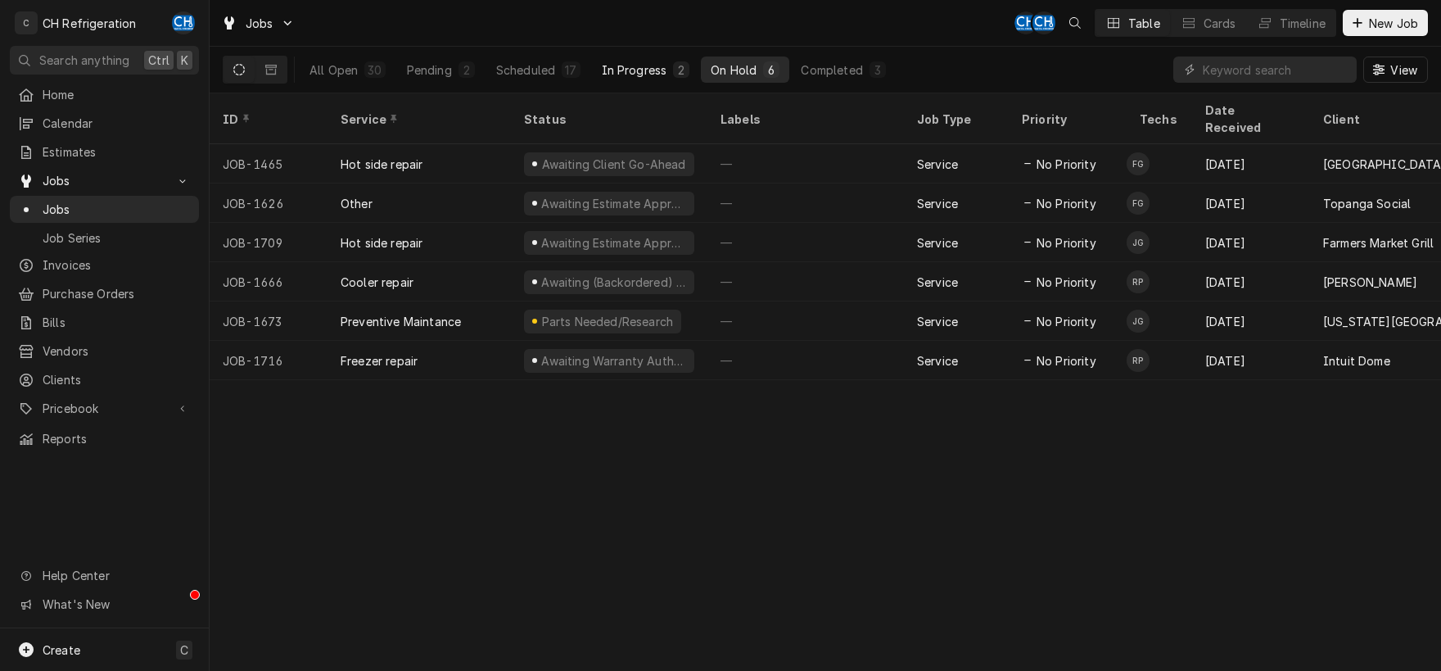
click at [661, 61] on div "In Progress" at bounding box center [635, 69] width 66 height 17
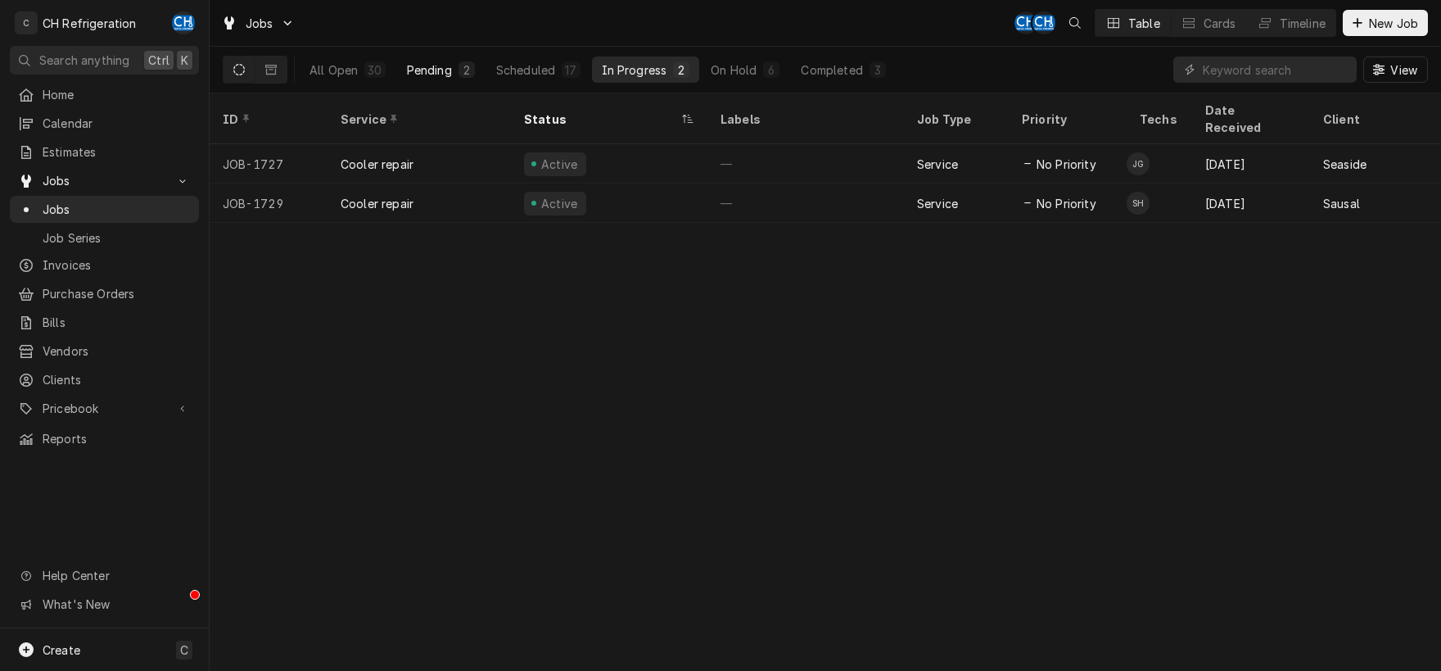
click at [422, 61] on div "Pending" at bounding box center [429, 69] width 45 height 17
click at [635, 65] on div "In Progress" at bounding box center [635, 69] width 66 height 17
